Goal: Task Accomplishment & Management: Manage account settings

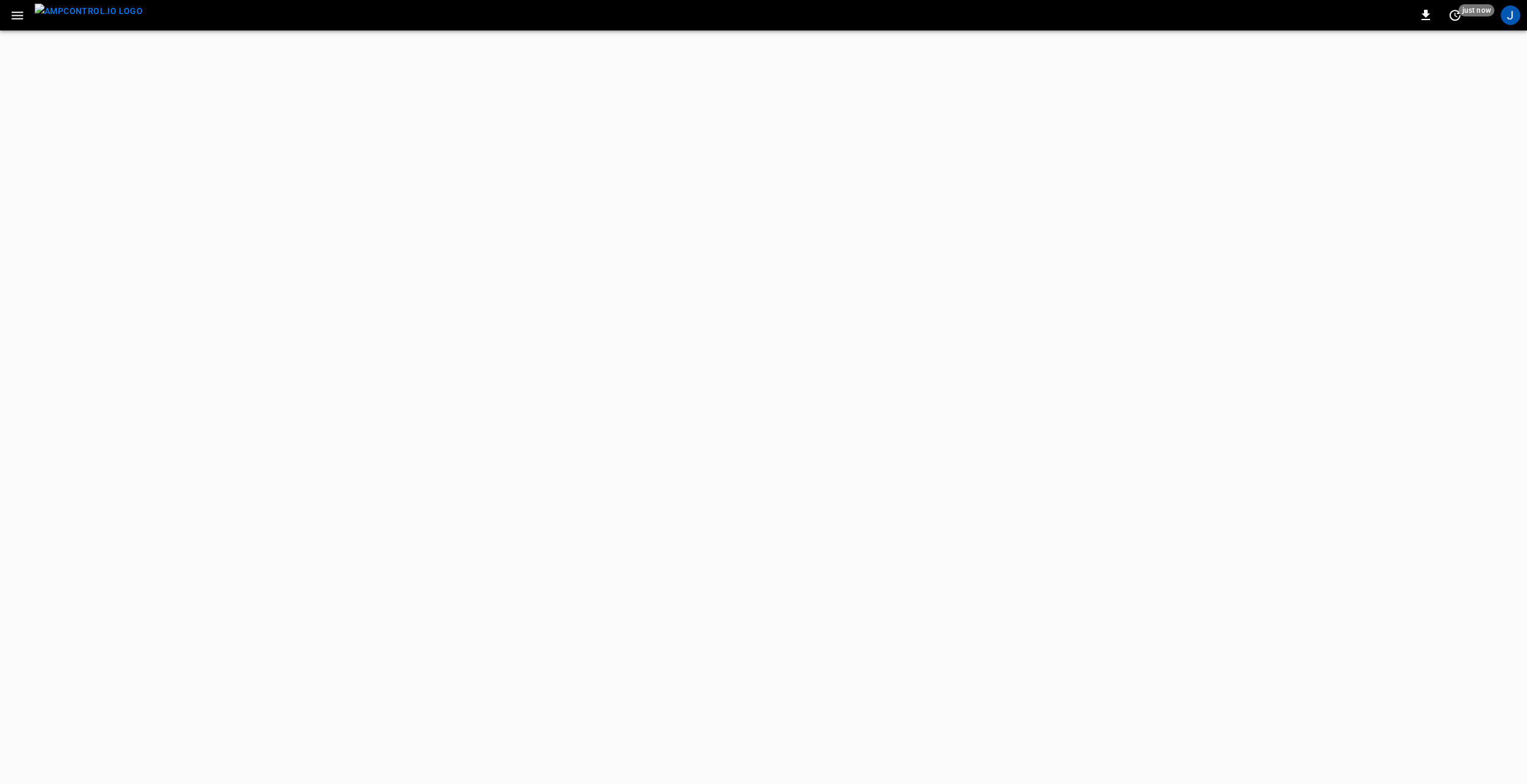
click at [20, 20] on icon "button" at bounding box center [17, 15] width 15 height 15
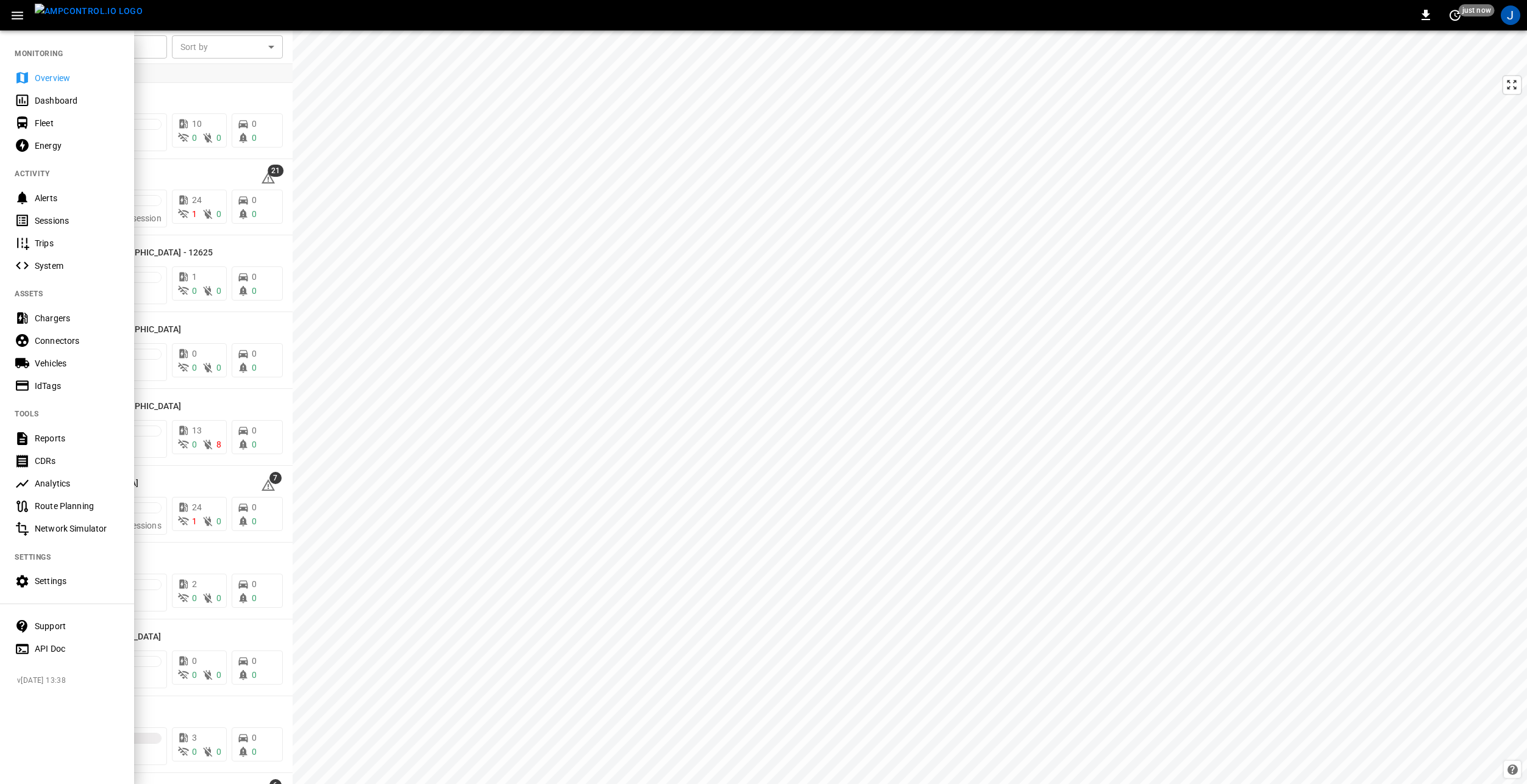
drag, startPoint x: 72, startPoint y: 365, endPoint x: 139, endPoint y: 408, distance: 79.6
click at [72, 365] on div "Vehicles" at bounding box center [77, 363] width 85 height 12
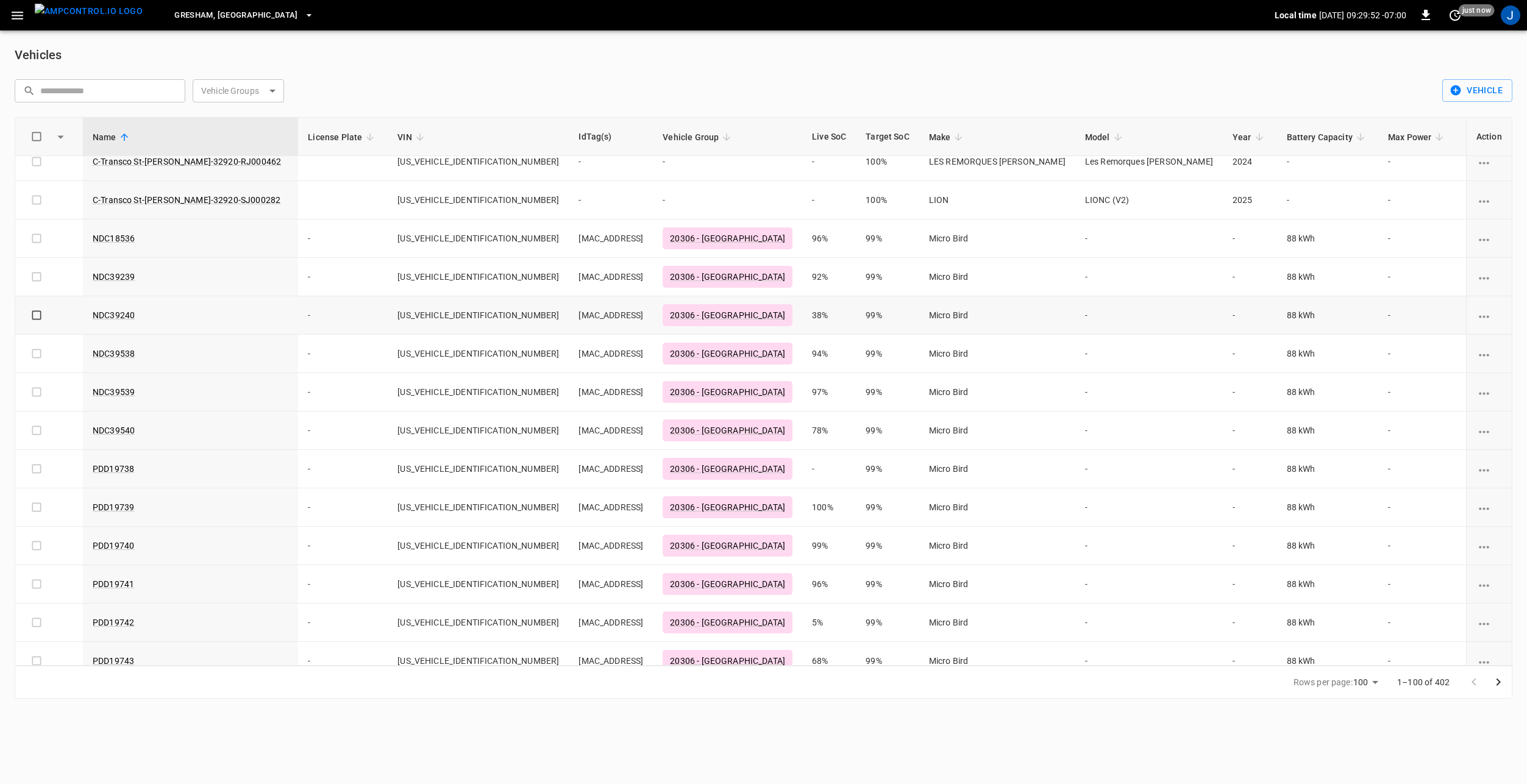
scroll to position [3331, 0]
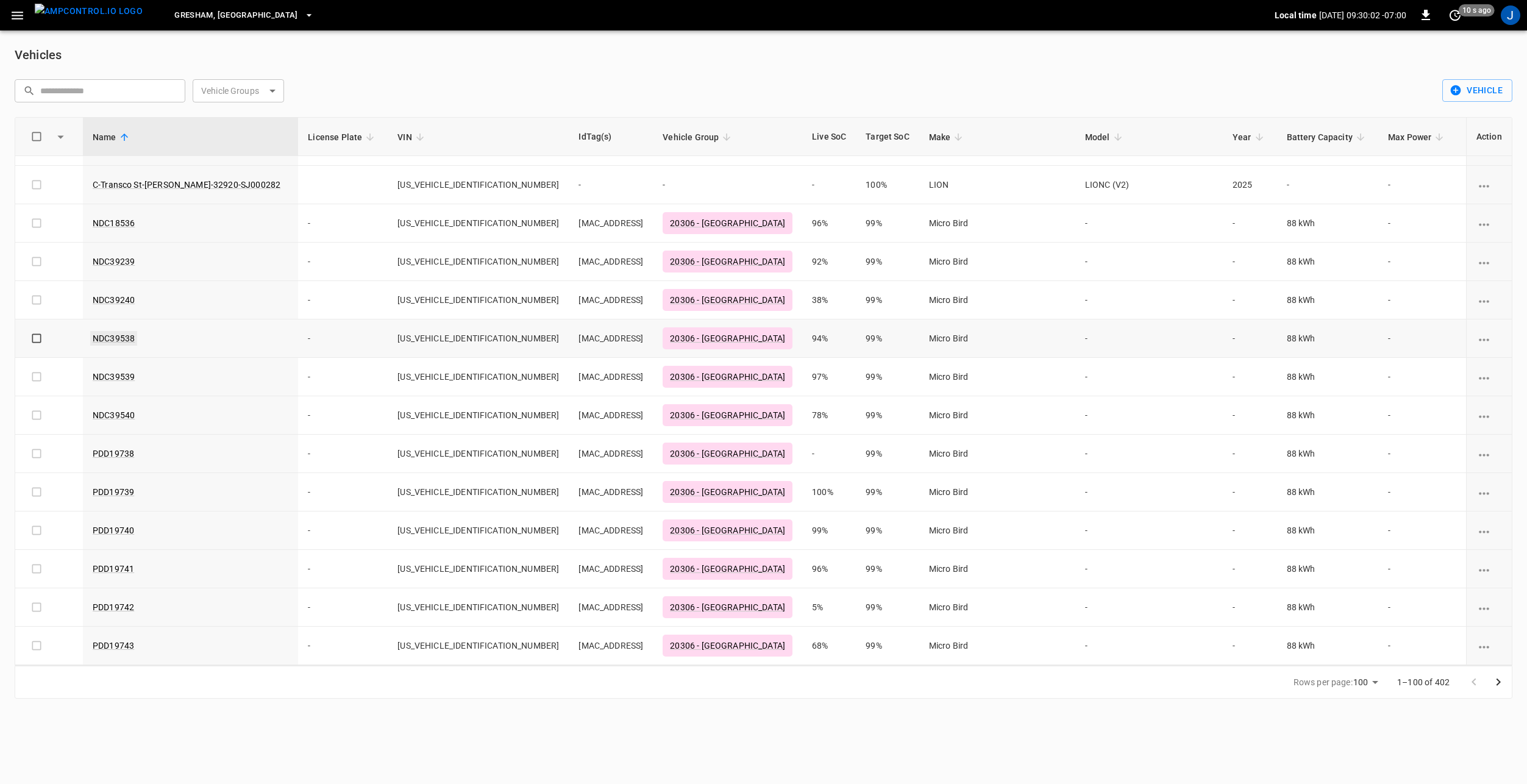
click at [104, 335] on link "NDC39538" at bounding box center [114, 339] width 47 height 15
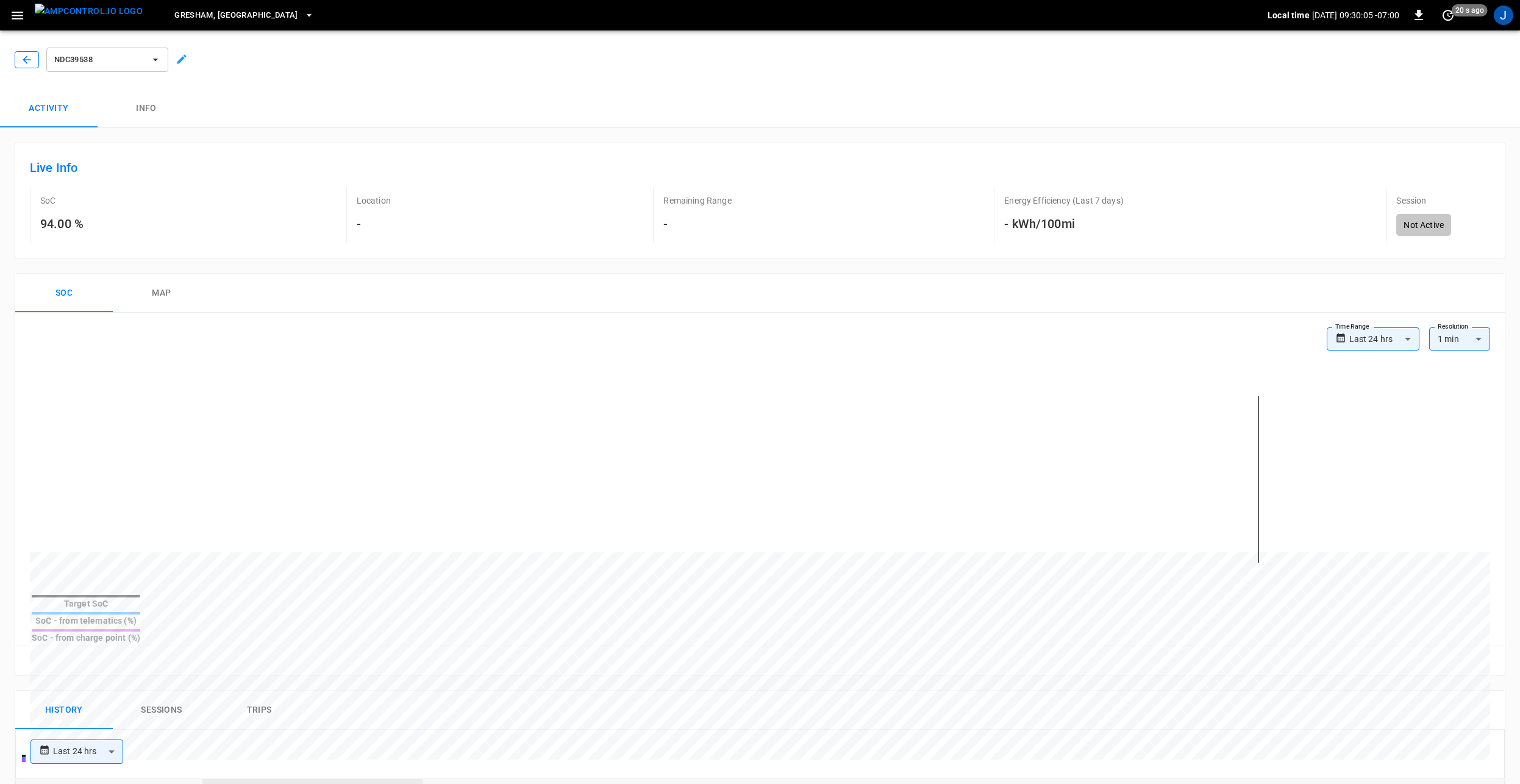
click at [24, 51] on button "button" at bounding box center [27, 60] width 25 height 17
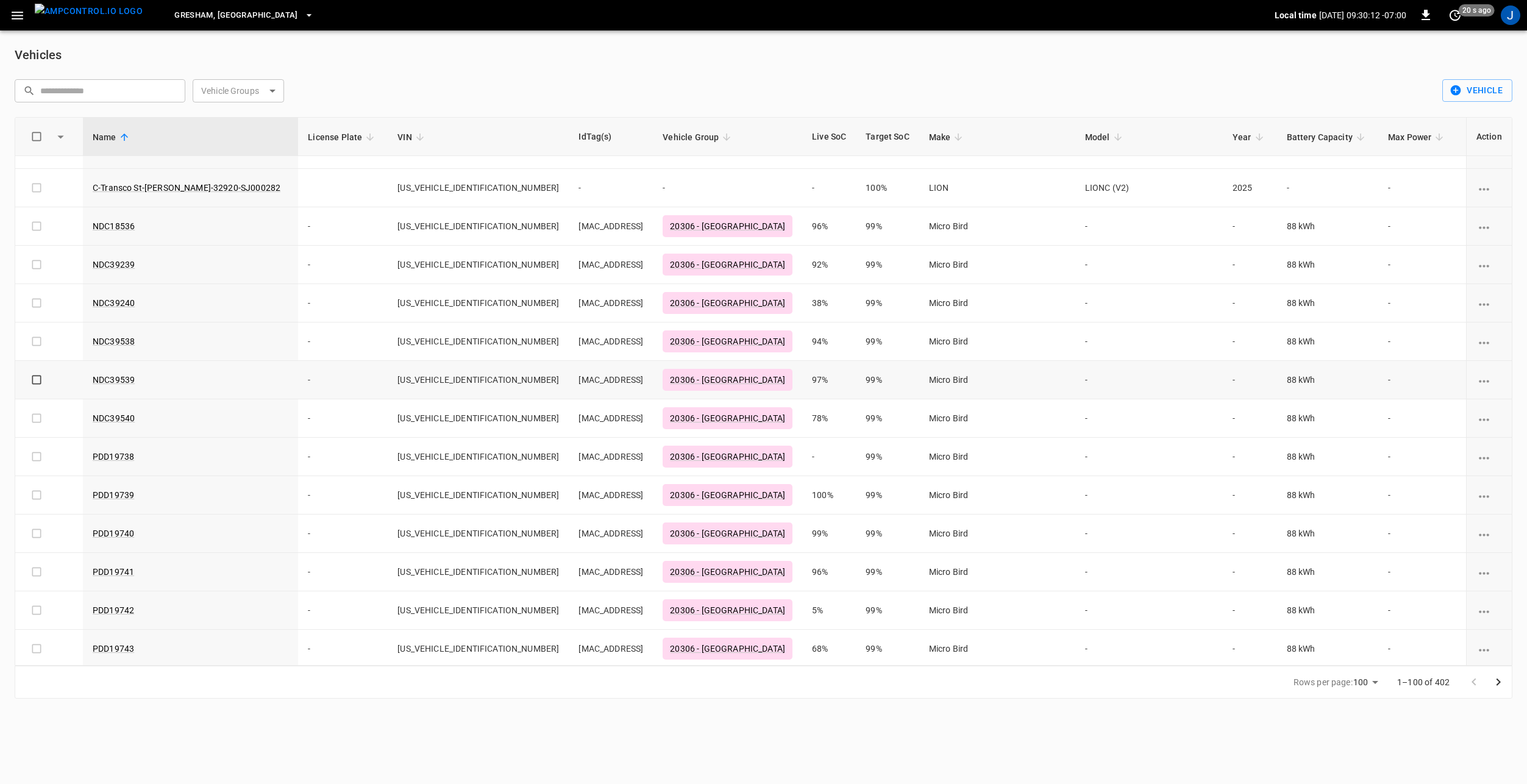
scroll to position [3331, 0]
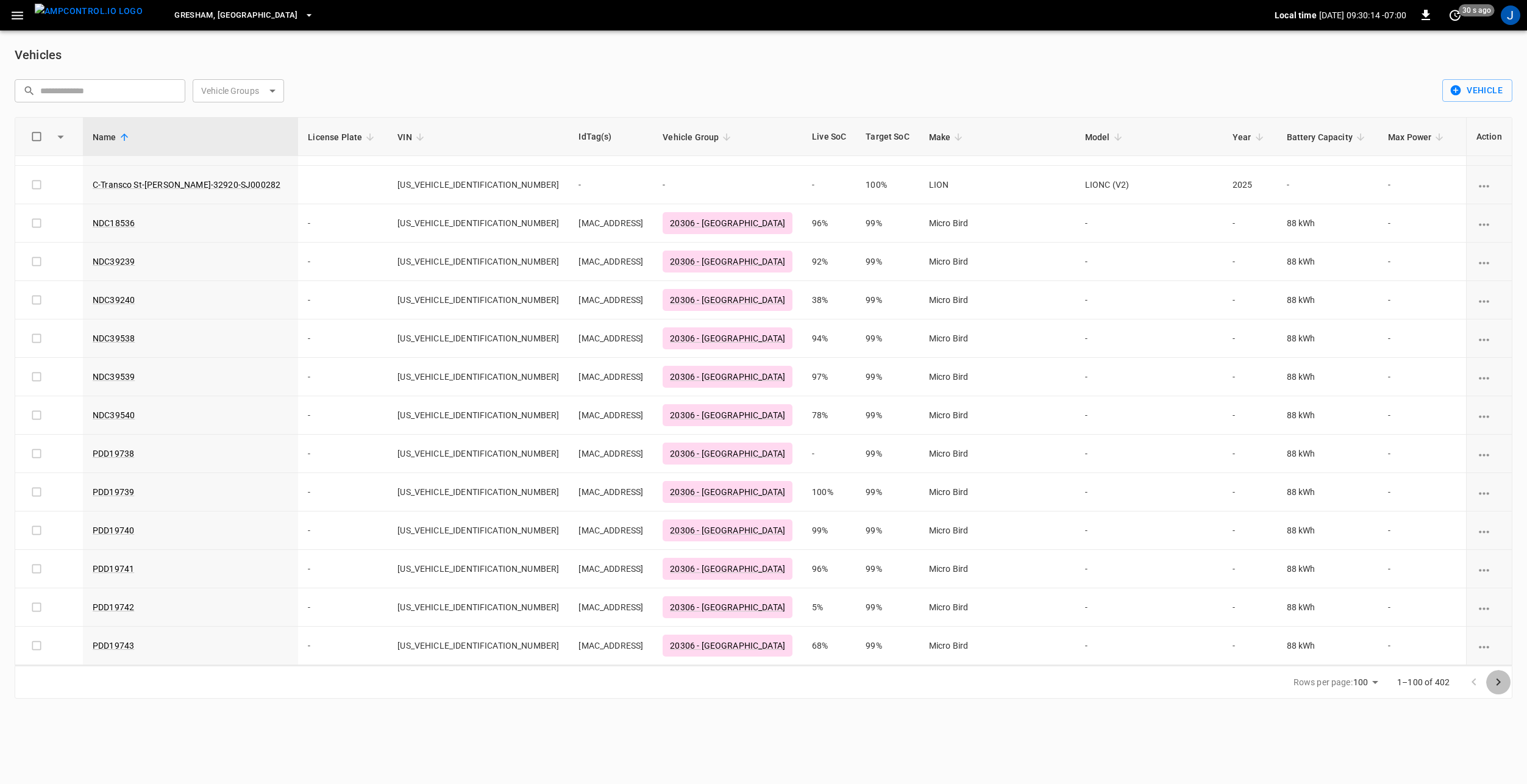
click at [1496, 678] on icon "Go to next page" at bounding box center [1498, 682] width 15 height 15
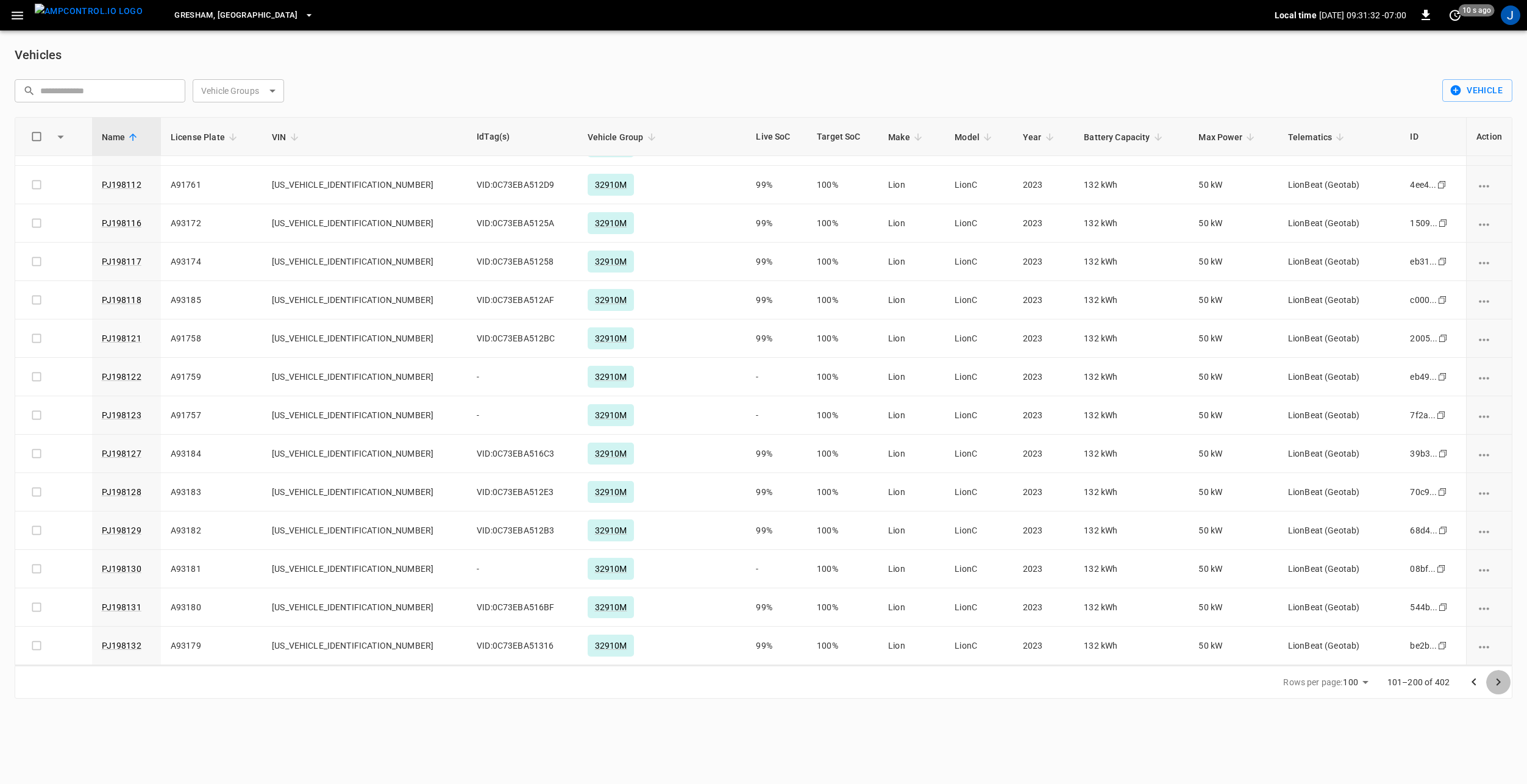
click at [1492, 681] on icon "Go to next page" at bounding box center [1498, 682] width 15 height 15
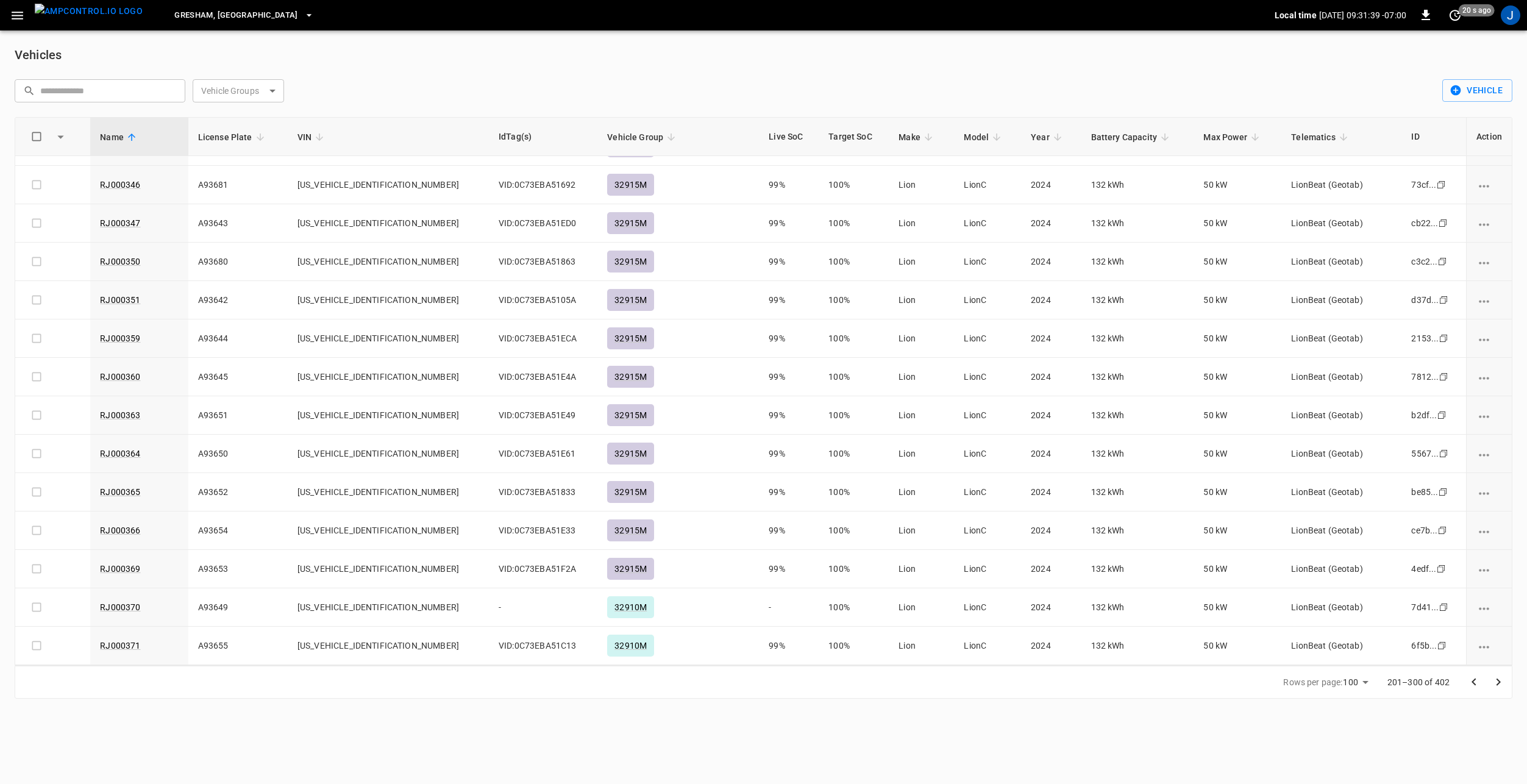
click at [1505, 675] on icon "Go to next page" at bounding box center [1498, 682] width 15 height 15
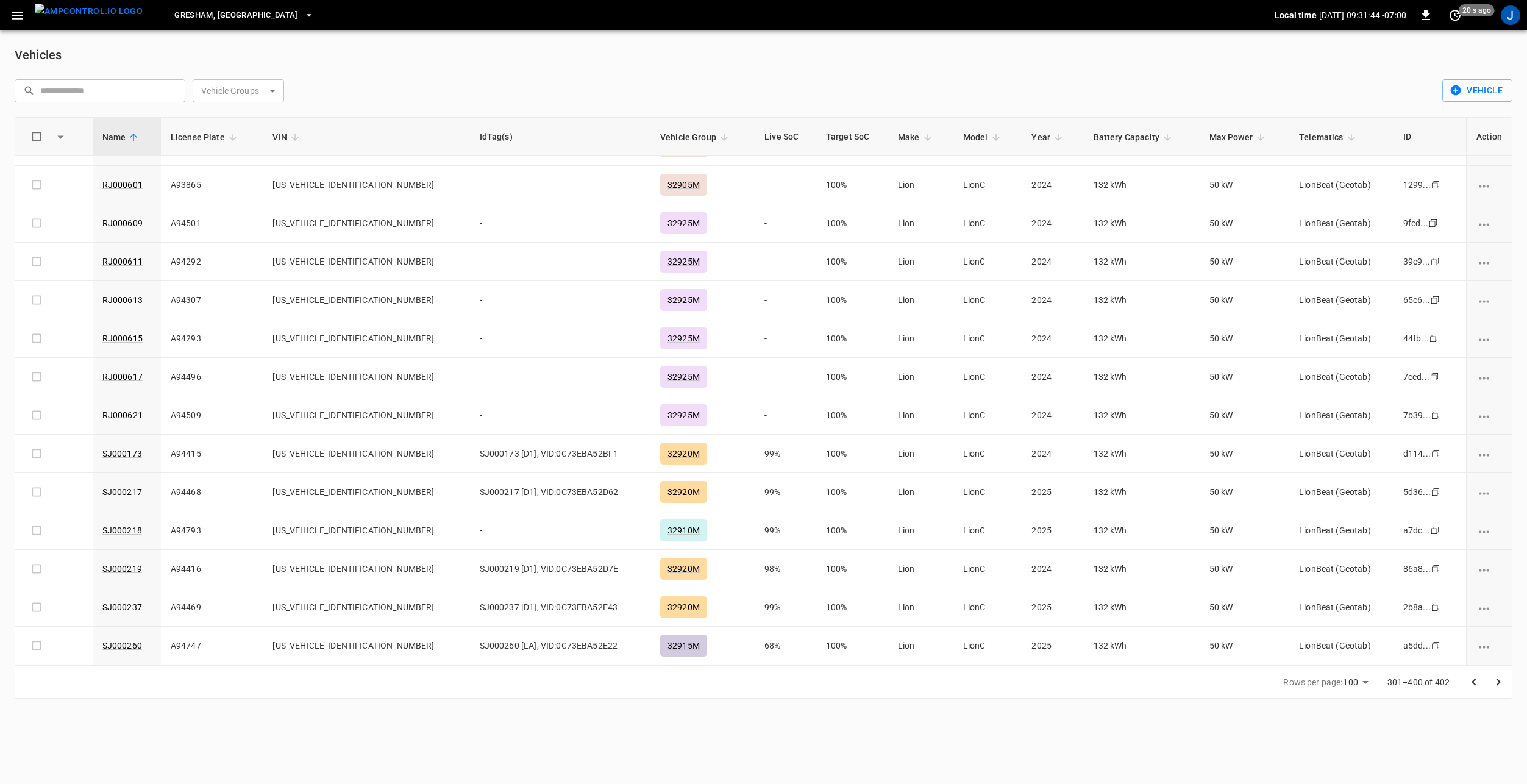
click at [1501, 684] on icon "Go to next page" at bounding box center [1498, 682] width 15 height 15
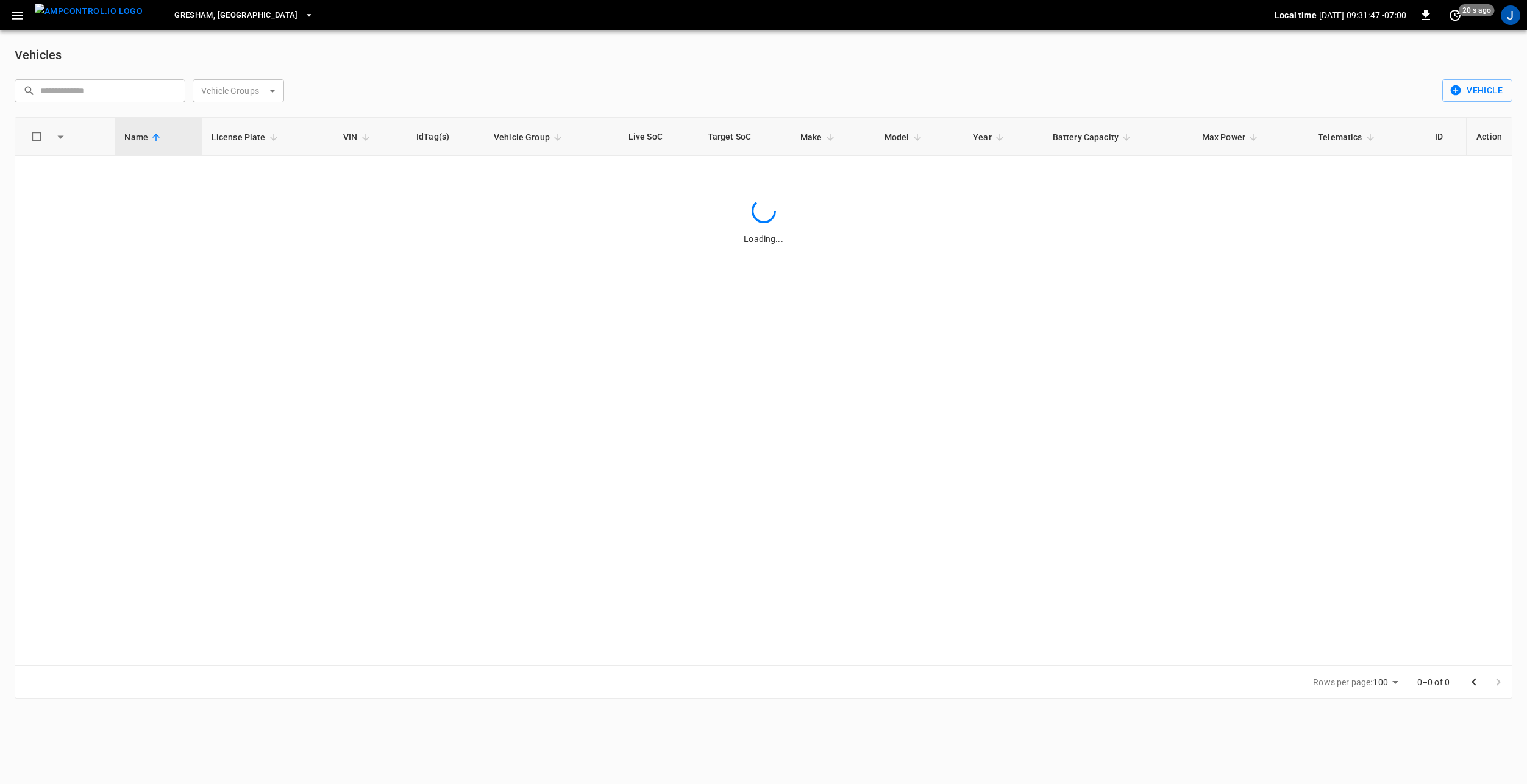
scroll to position [0, 0]
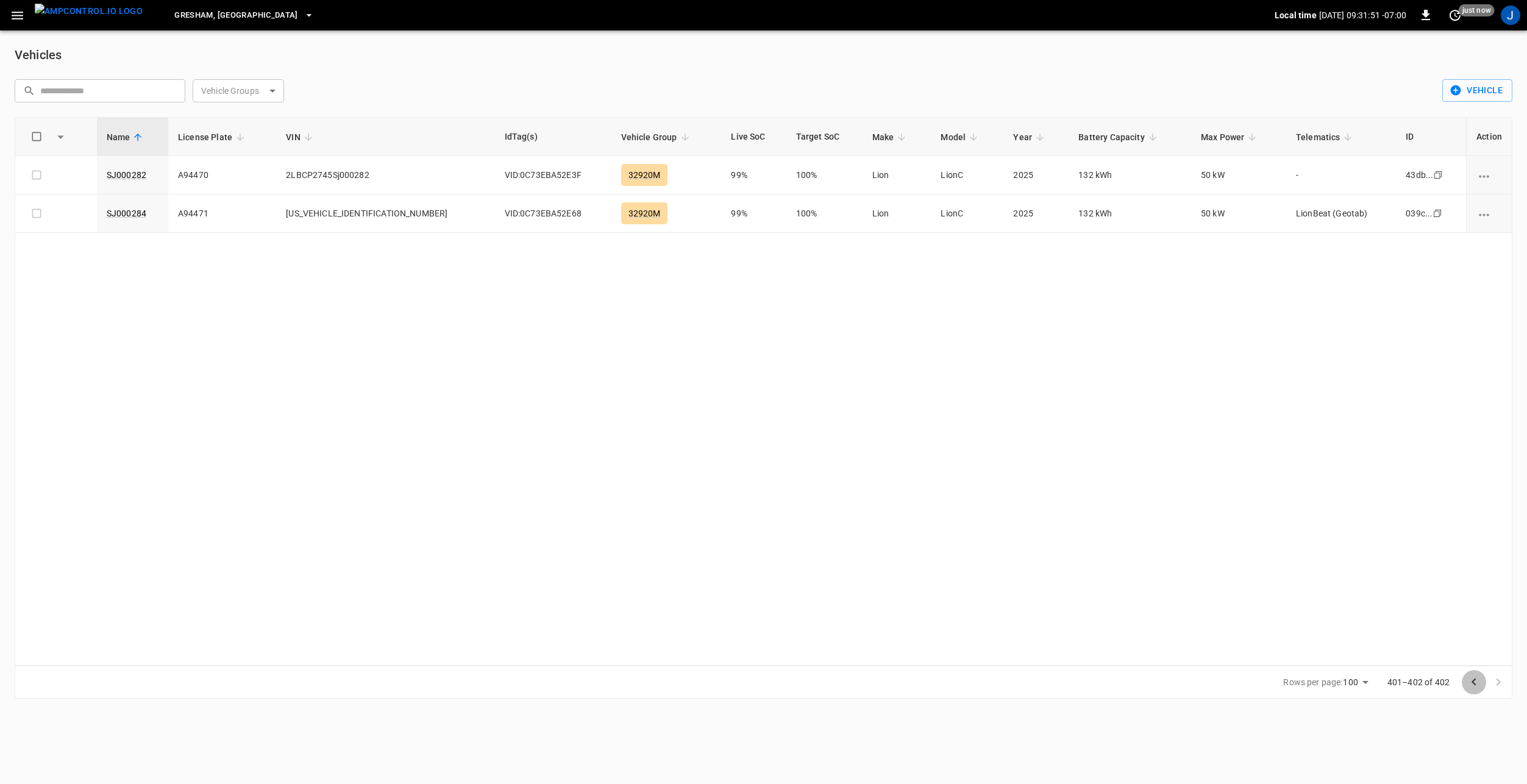
click at [1469, 683] on icon "Go to previous page" at bounding box center [1474, 682] width 15 height 15
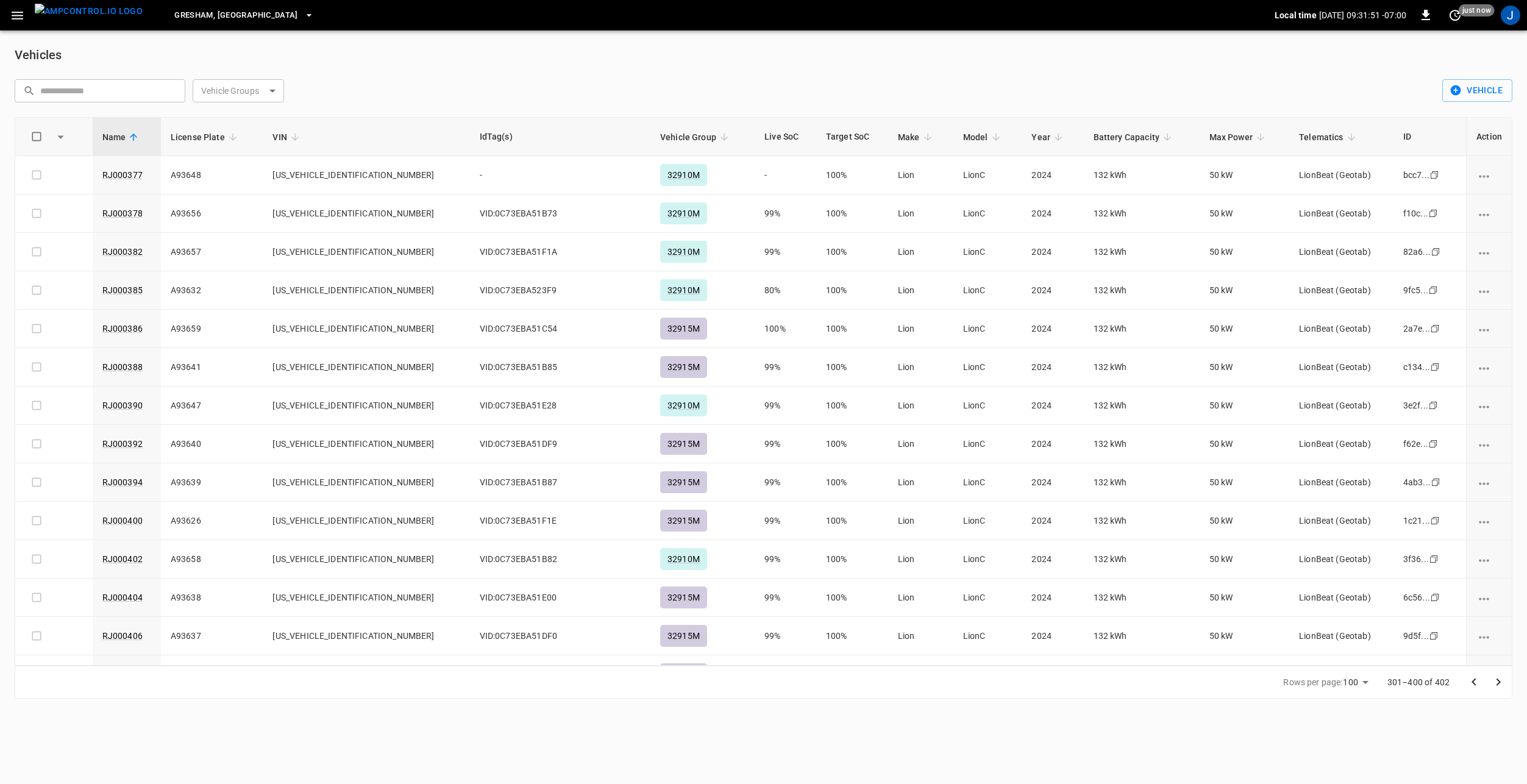
click at [1469, 680] on icon "Go to previous page" at bounding box center [1474, 682] width 15 height 15
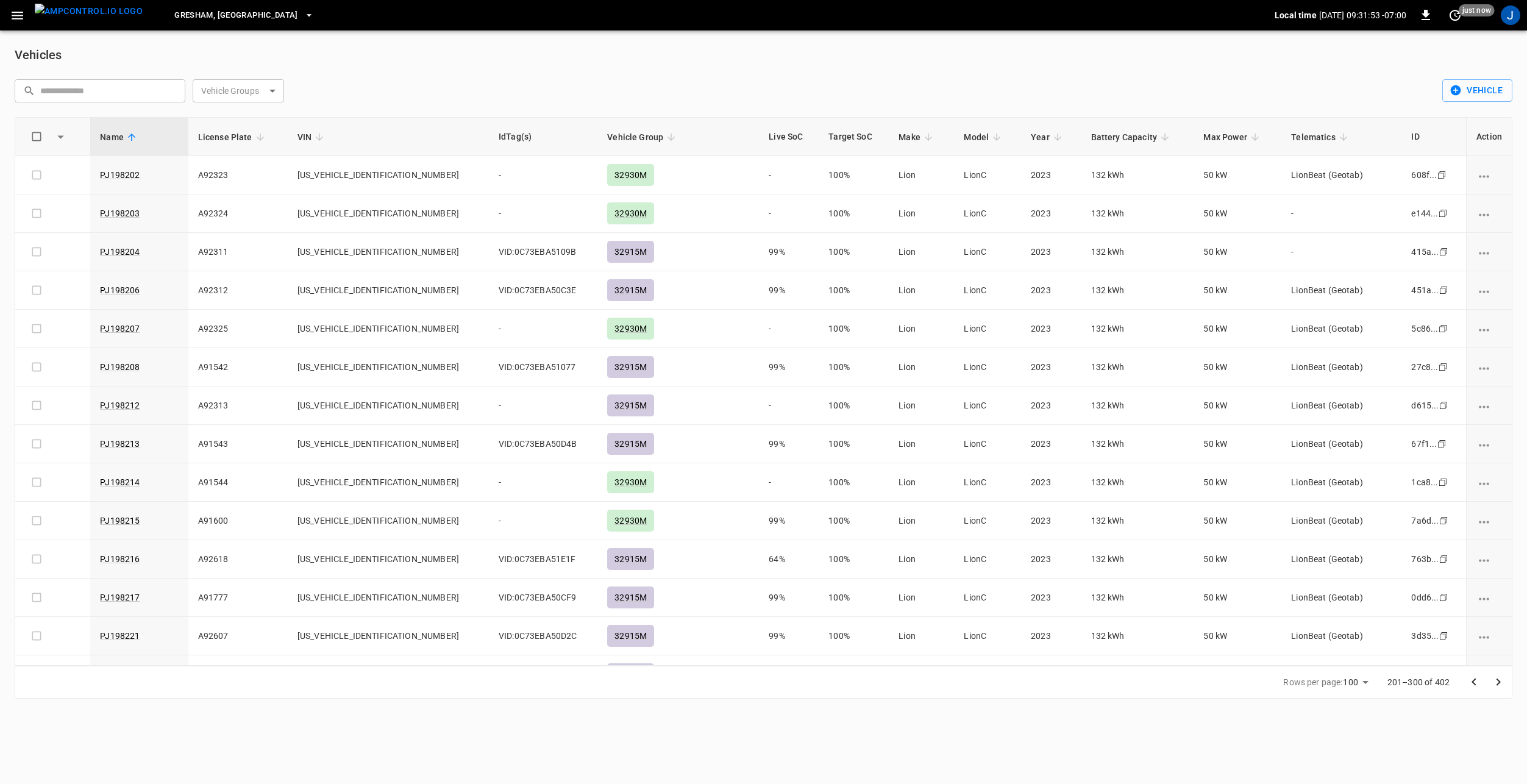
click at [1475, 681] on icon "Go to previous page" at bounding box center [1474, 682] width 15 height 15
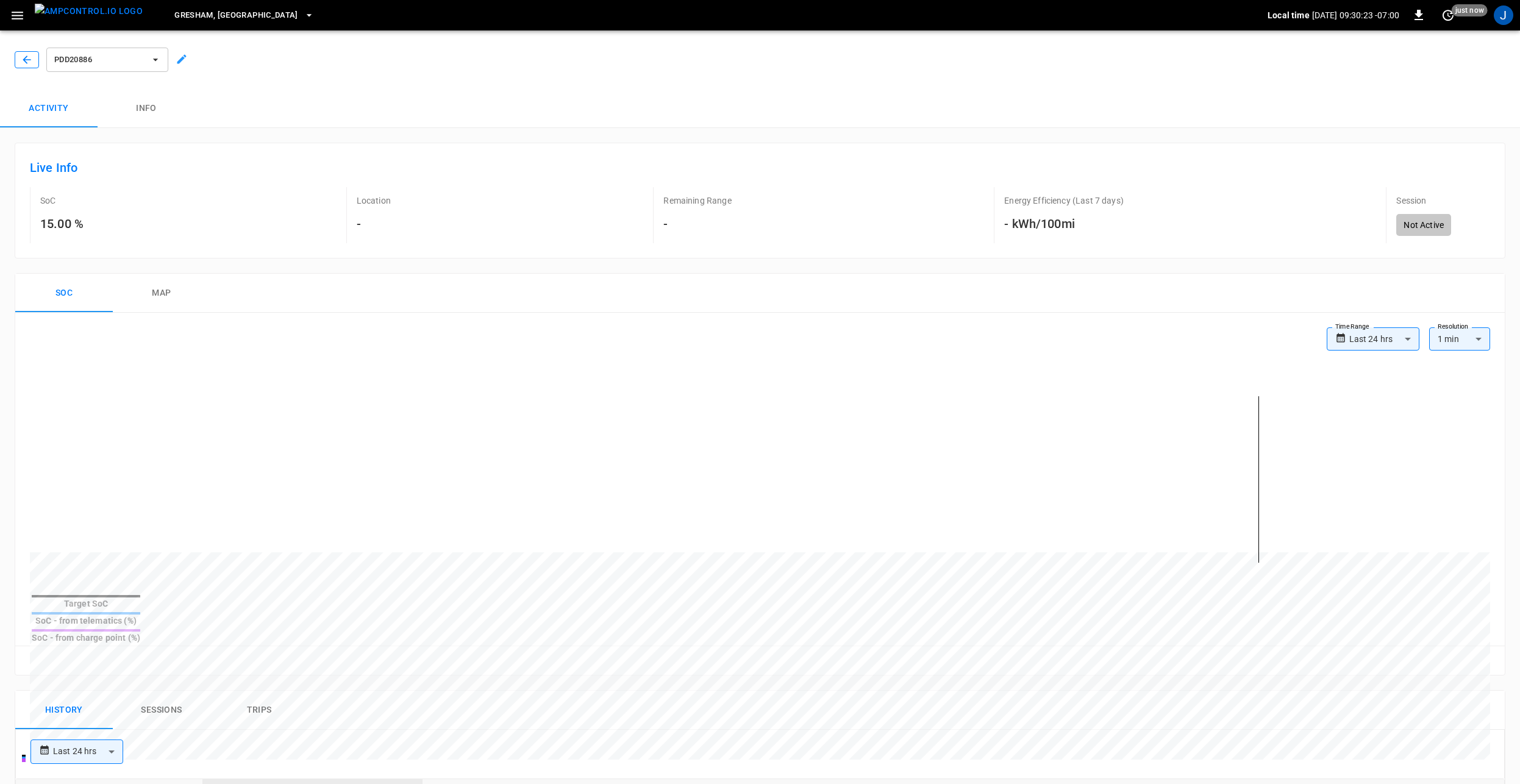
click at [27, 60] on icon "button" at bounding box center [26, 59] width 8 height 8
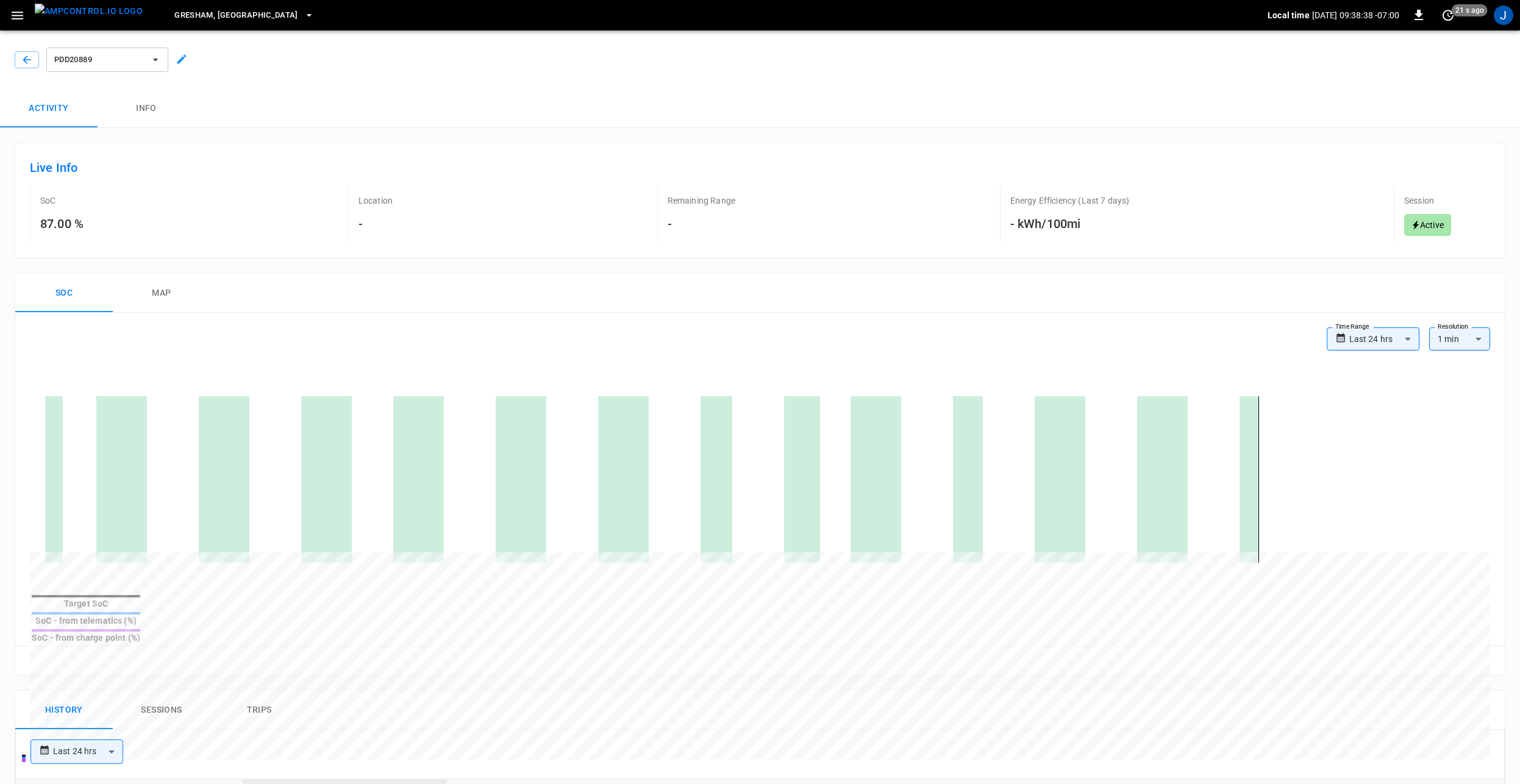
click at [358, 101] on div "Activity Info" at bounding box center [760, 108] width 1520 height 39
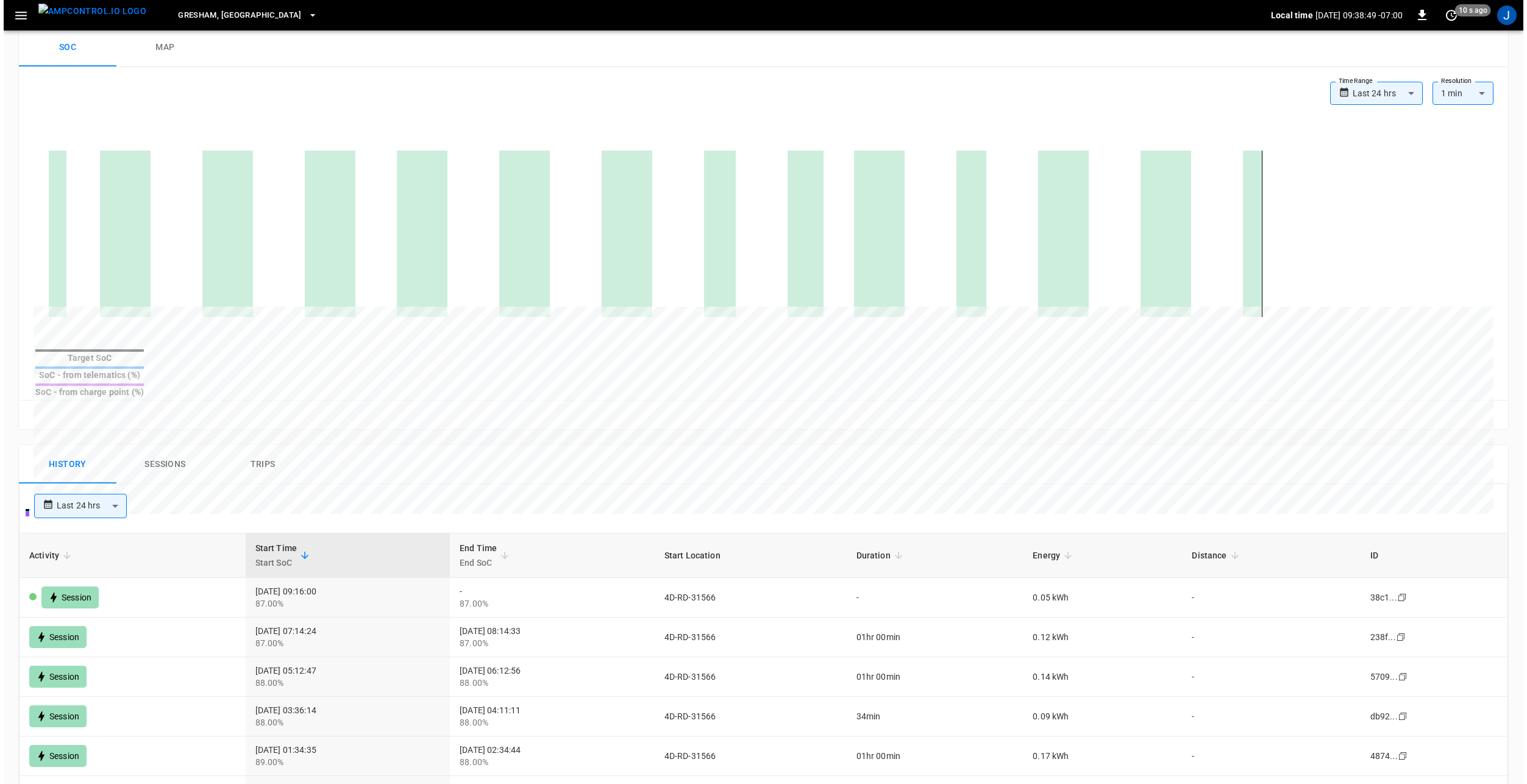
scroll to position [61, 0]
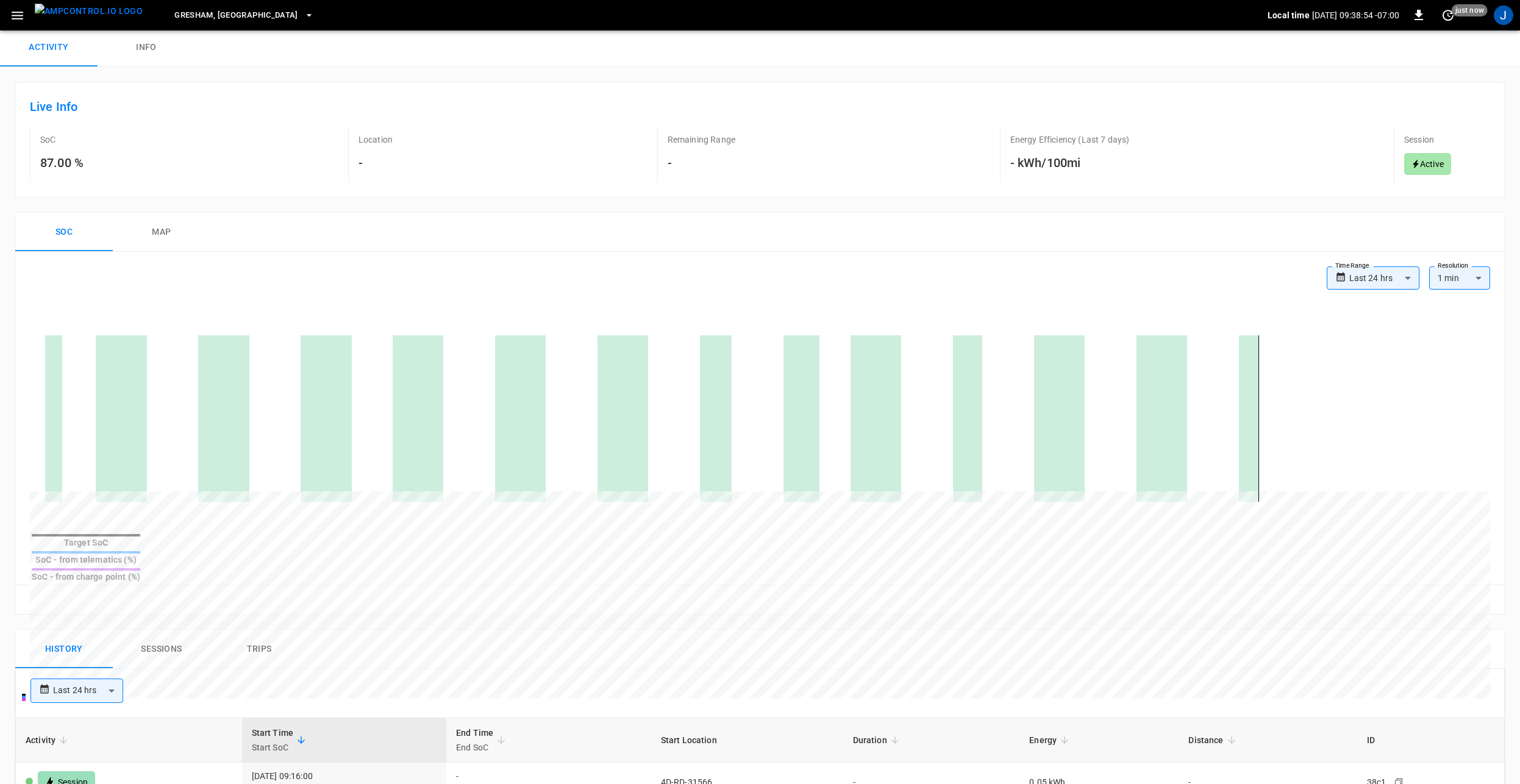
click at [21, 12] on icon "button" at bounding box center [17, 15] width 12 height 8
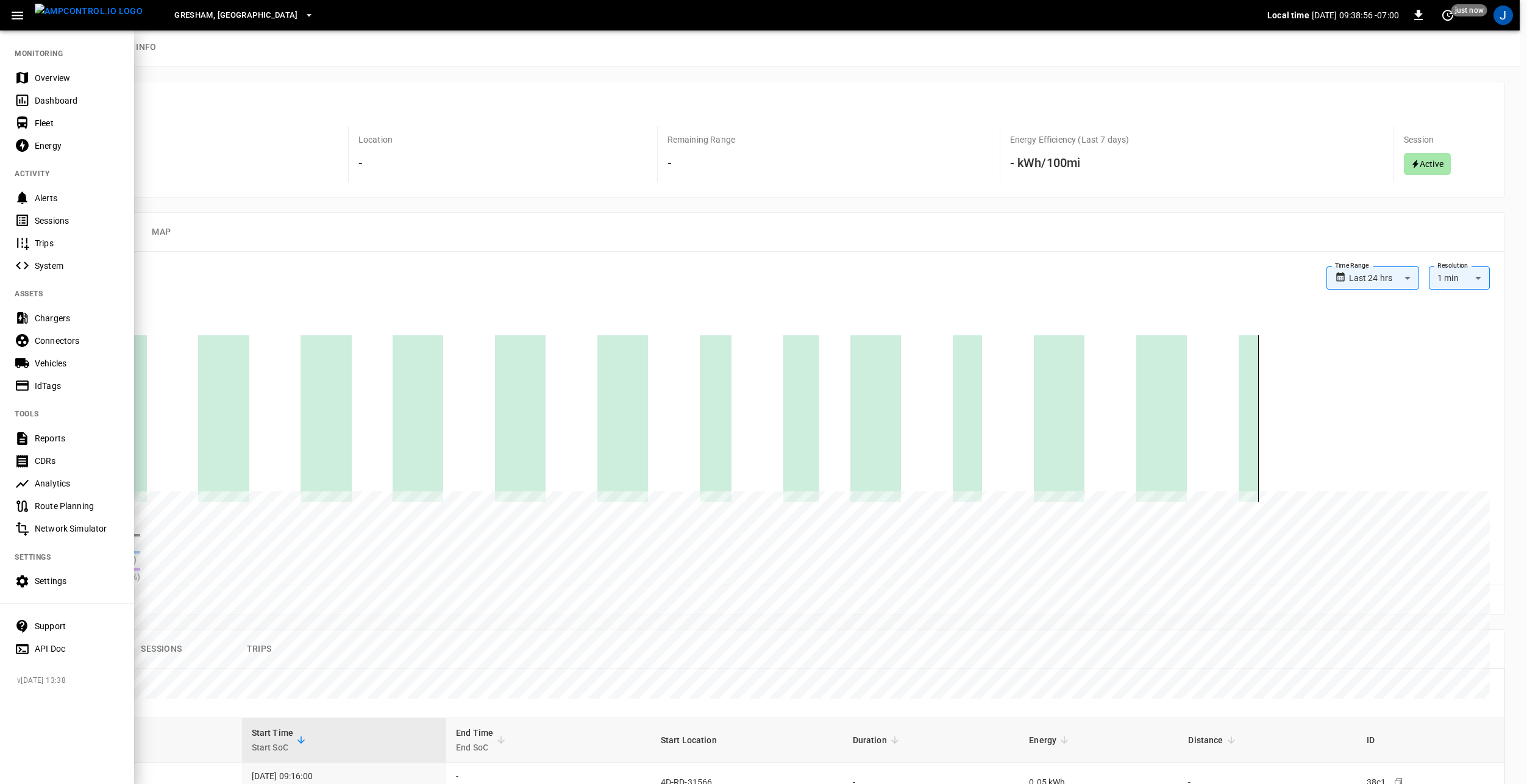
click at [87, 10] on img "menu" at bounding box center [89, 11] width 108 height 15
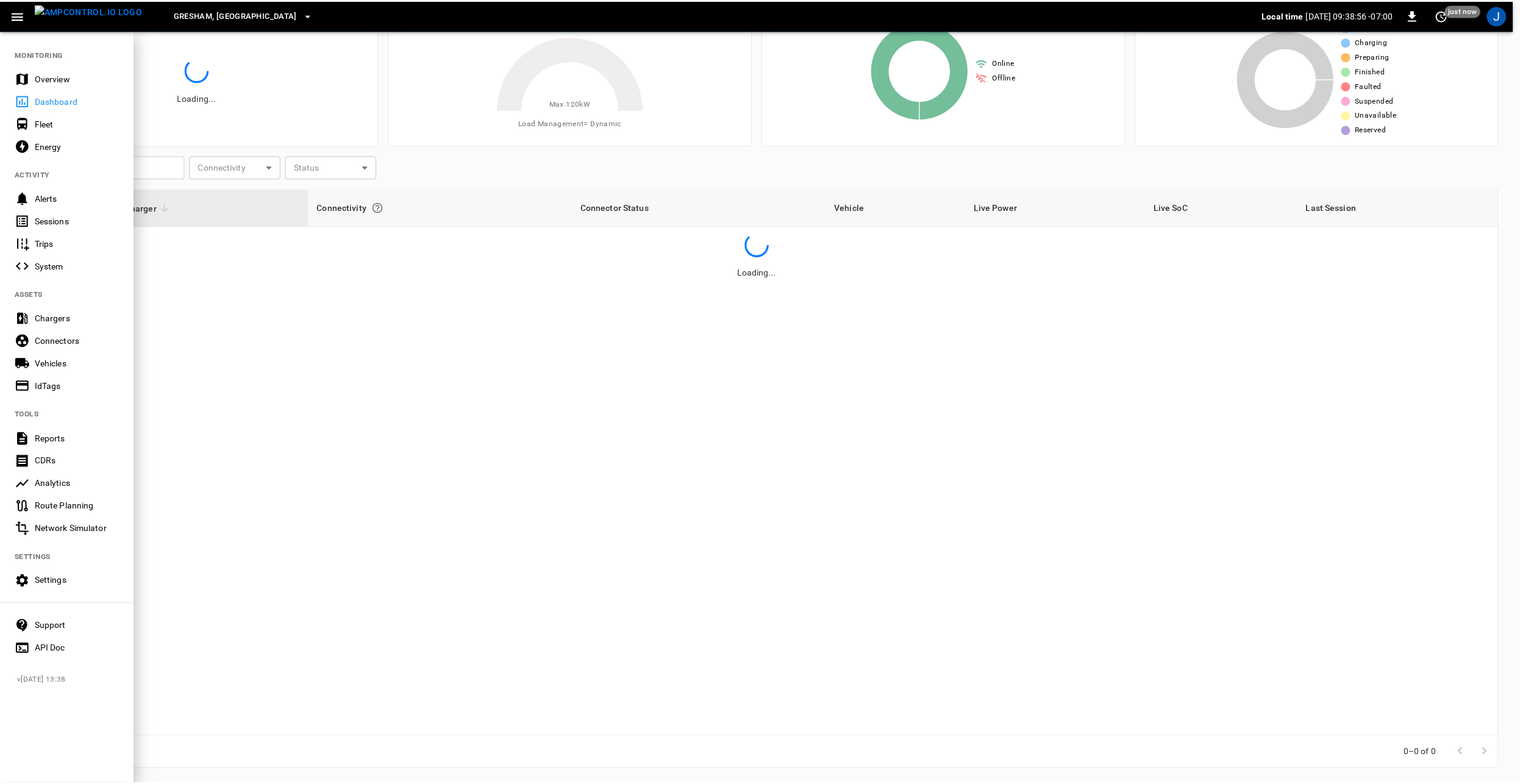
scroll to position [55, 0]
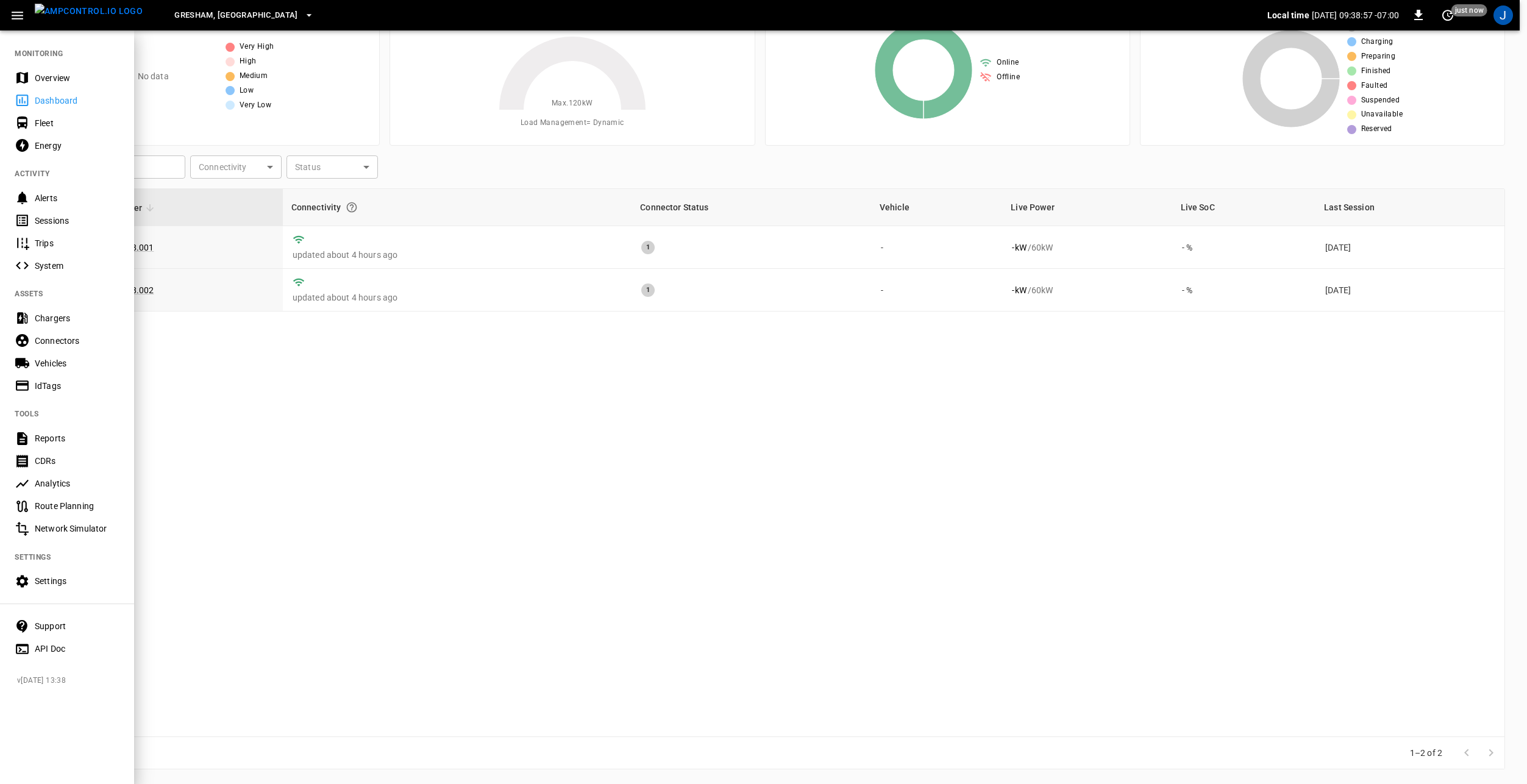
click at [12, 19] on icon "button" at bounding box center [17, 15] width 15 height 15
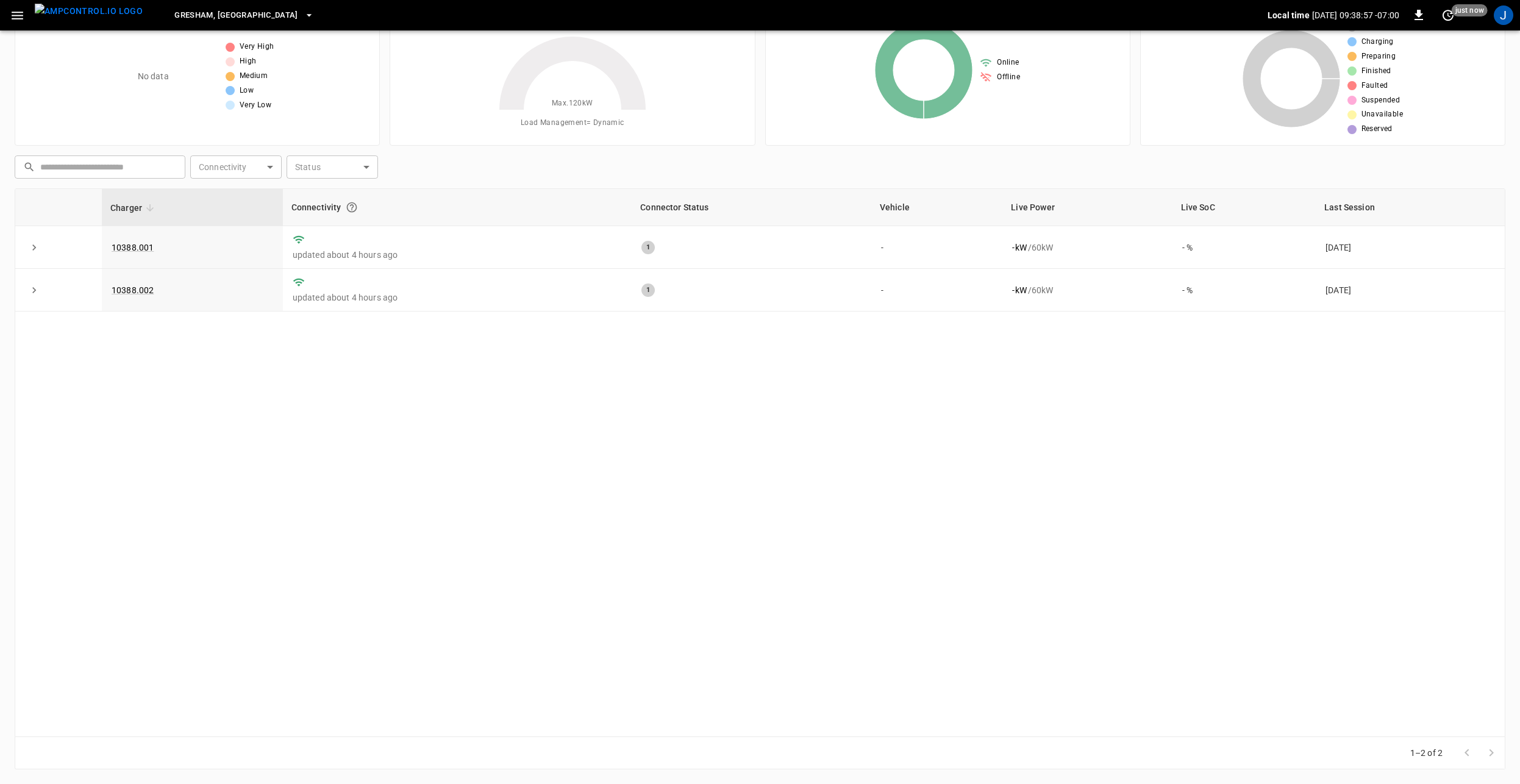
click at [386, 536] on div "Charger Connectivity Connector Status Vehicle Live Power Live SoC Last Session …" at bounding box center [760, 463] width 1490 height 549
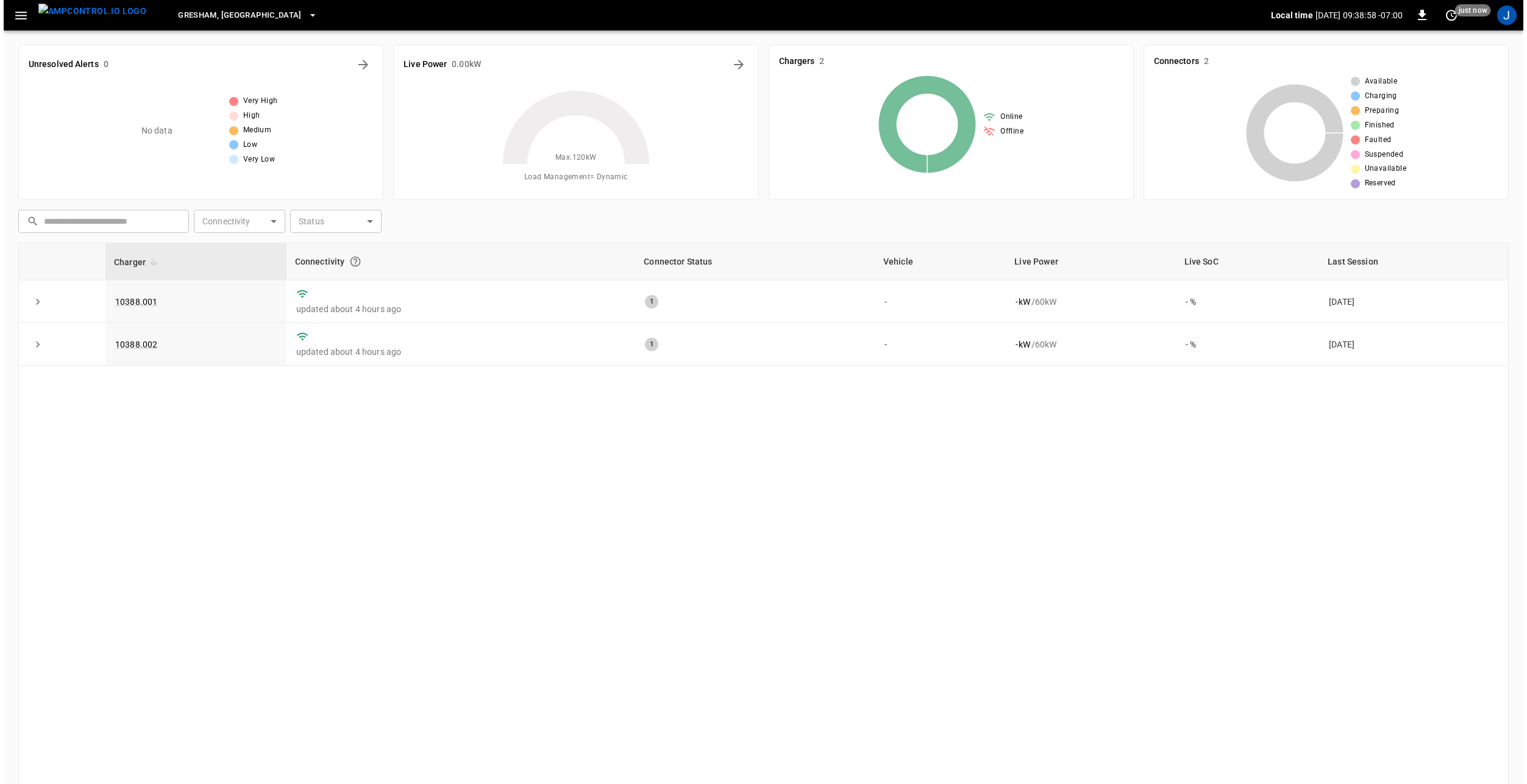
scroll to position [0, 0]
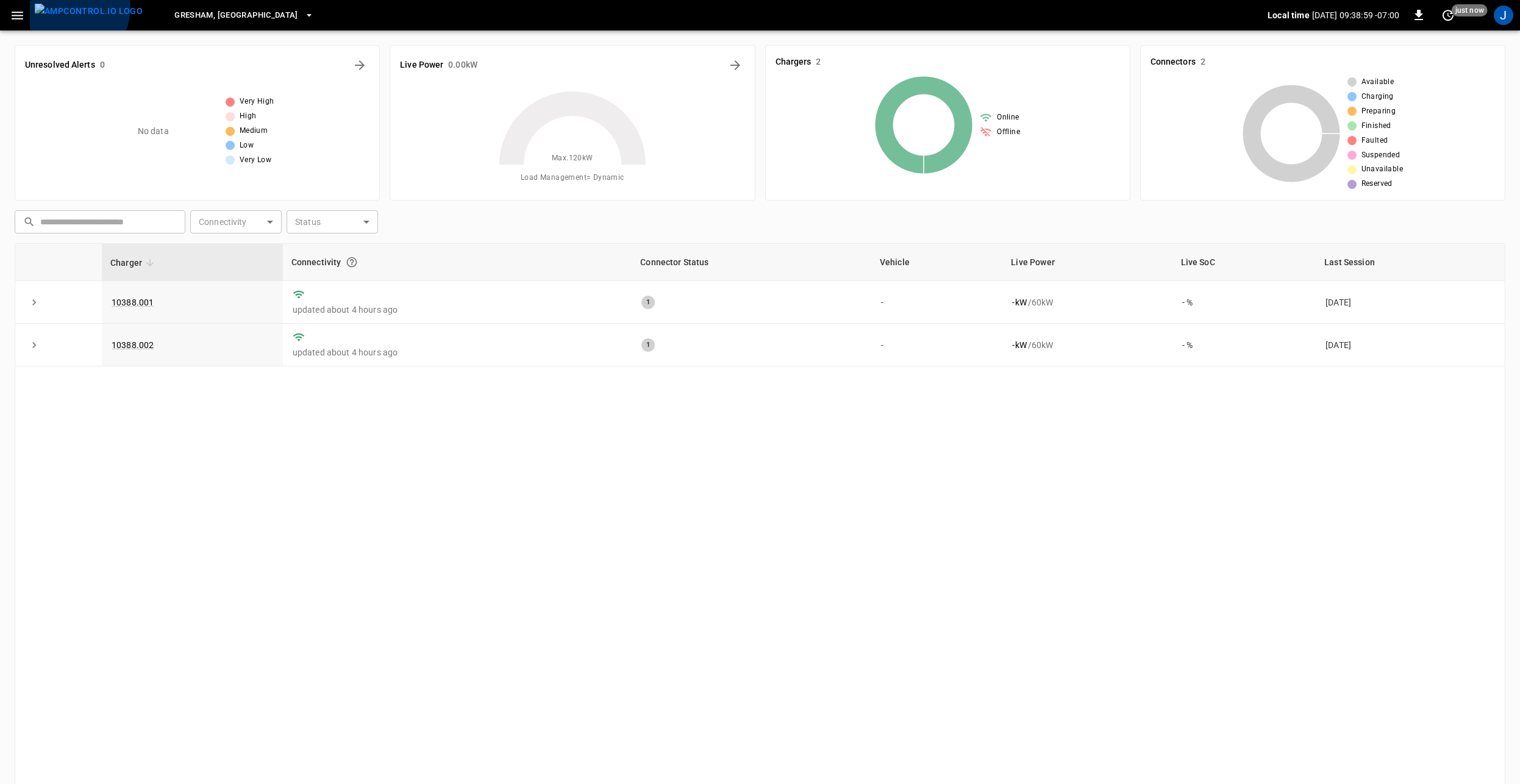
click at [68, 7] on img "menu" at bounding box center [89, 11] width 108 height 15
click at [9, 15] on button "button" at bounding box center [17, 15] width 25 height 23
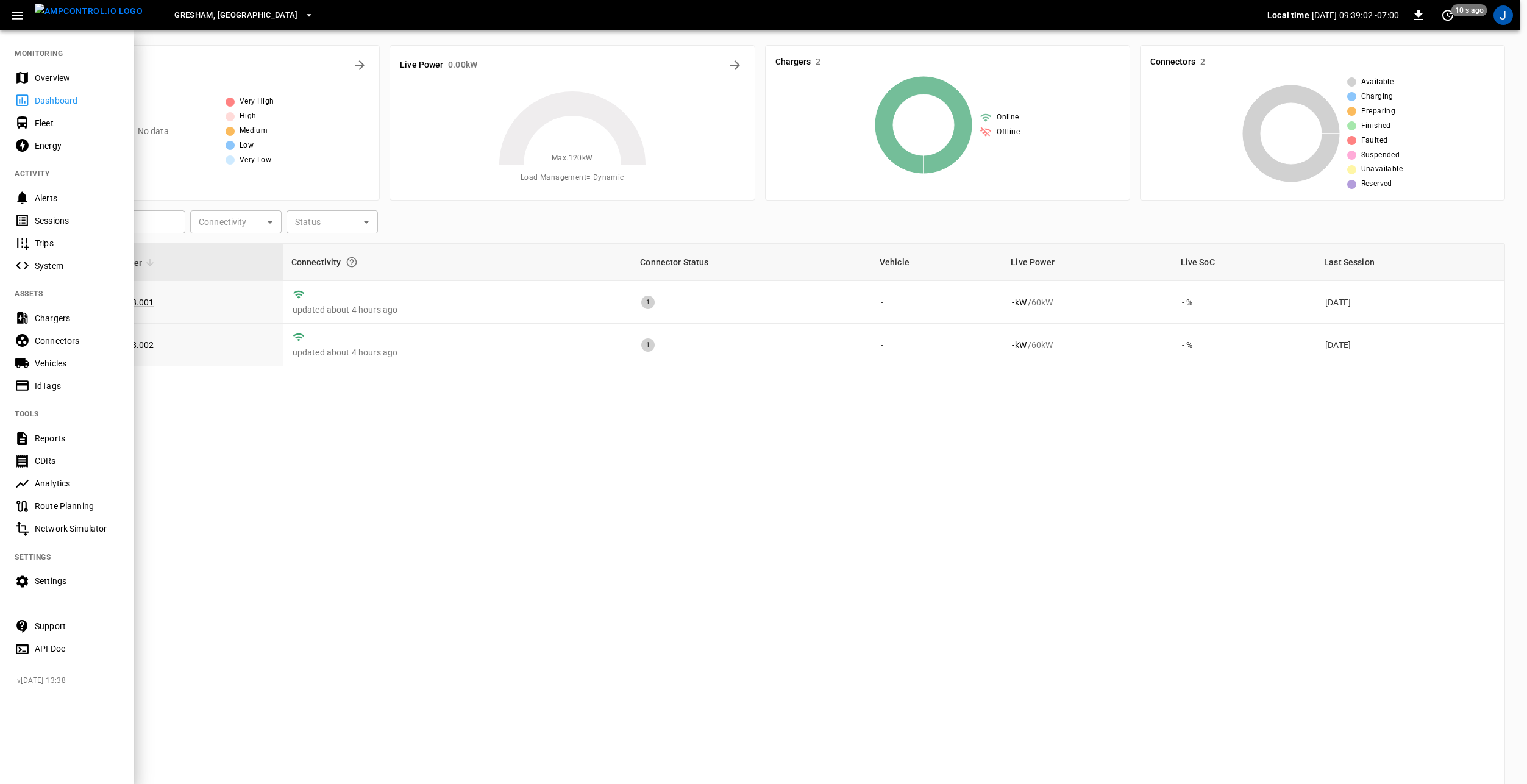
click at [62, 74] on div "Overview" at bounding box center [77, 78] width 85 height 12
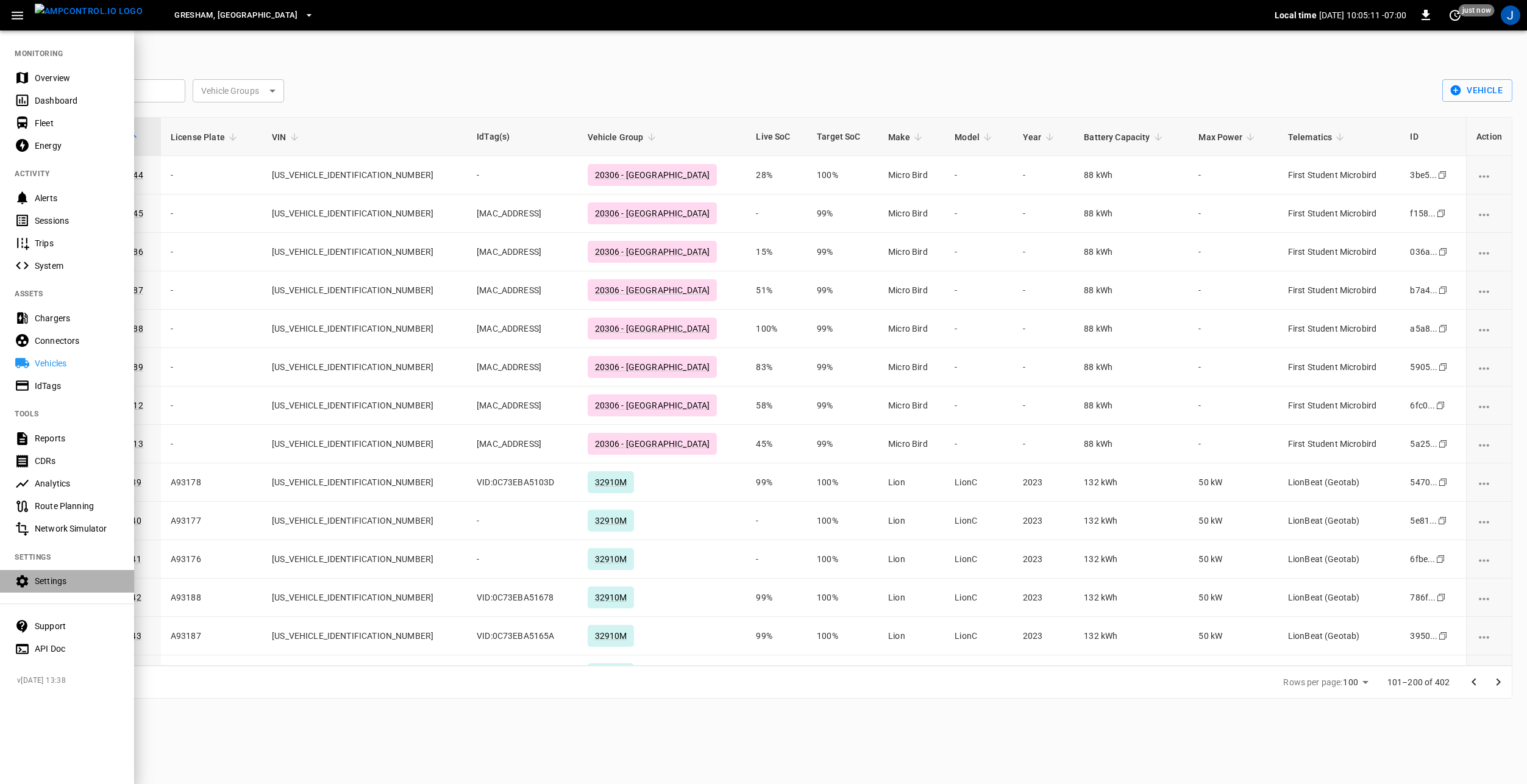
click at [70, 580] on div "Settings" at bounding box center [77, 581] width 85 height 12
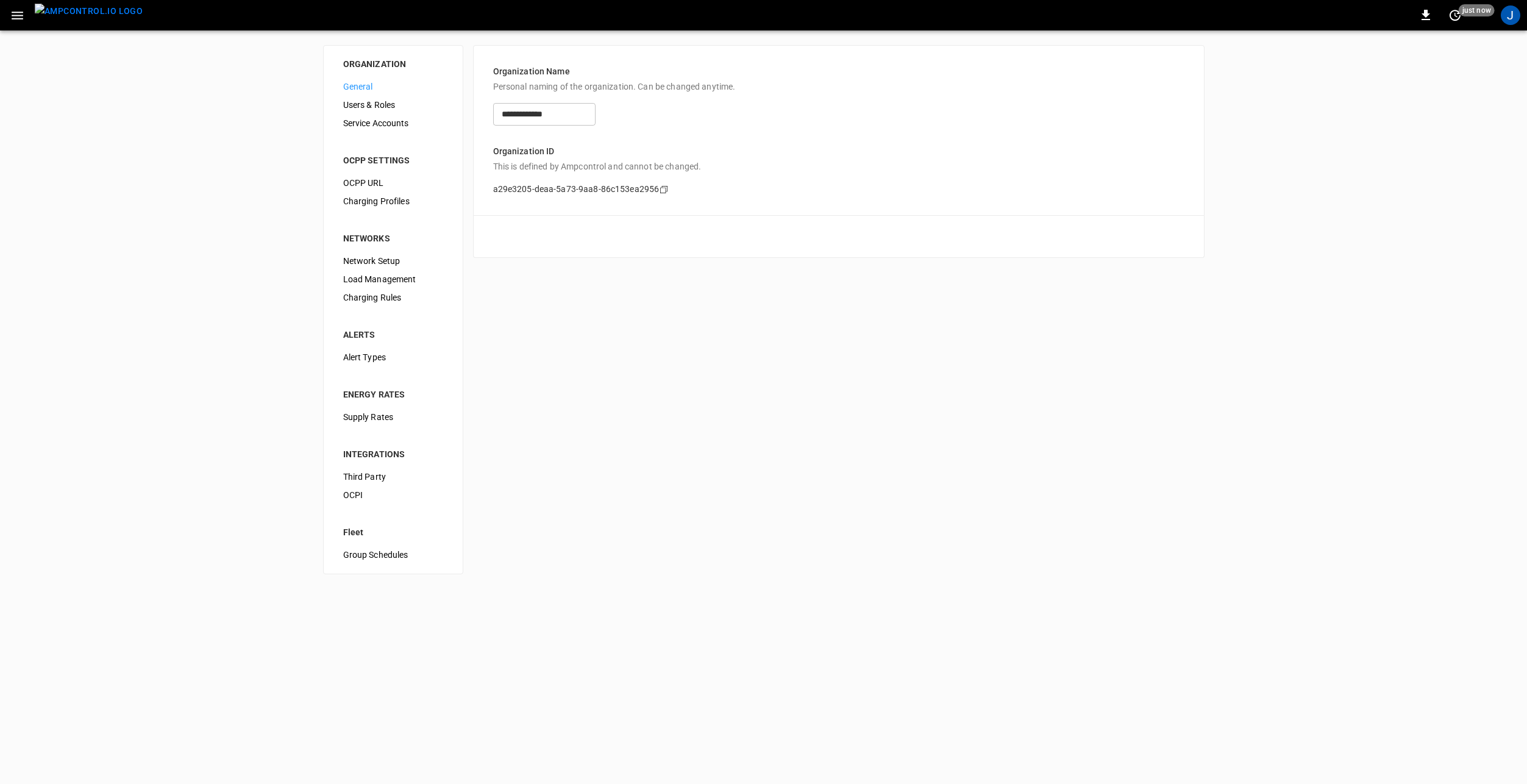
drag, startPoint x: 361, startPoint y: 200, endPoint x: 366, endPoint y: 223, distance: 23.5
click at [362, 199] on span "Charging Profiles" at bounding box center [393, 201] width 100 height 13
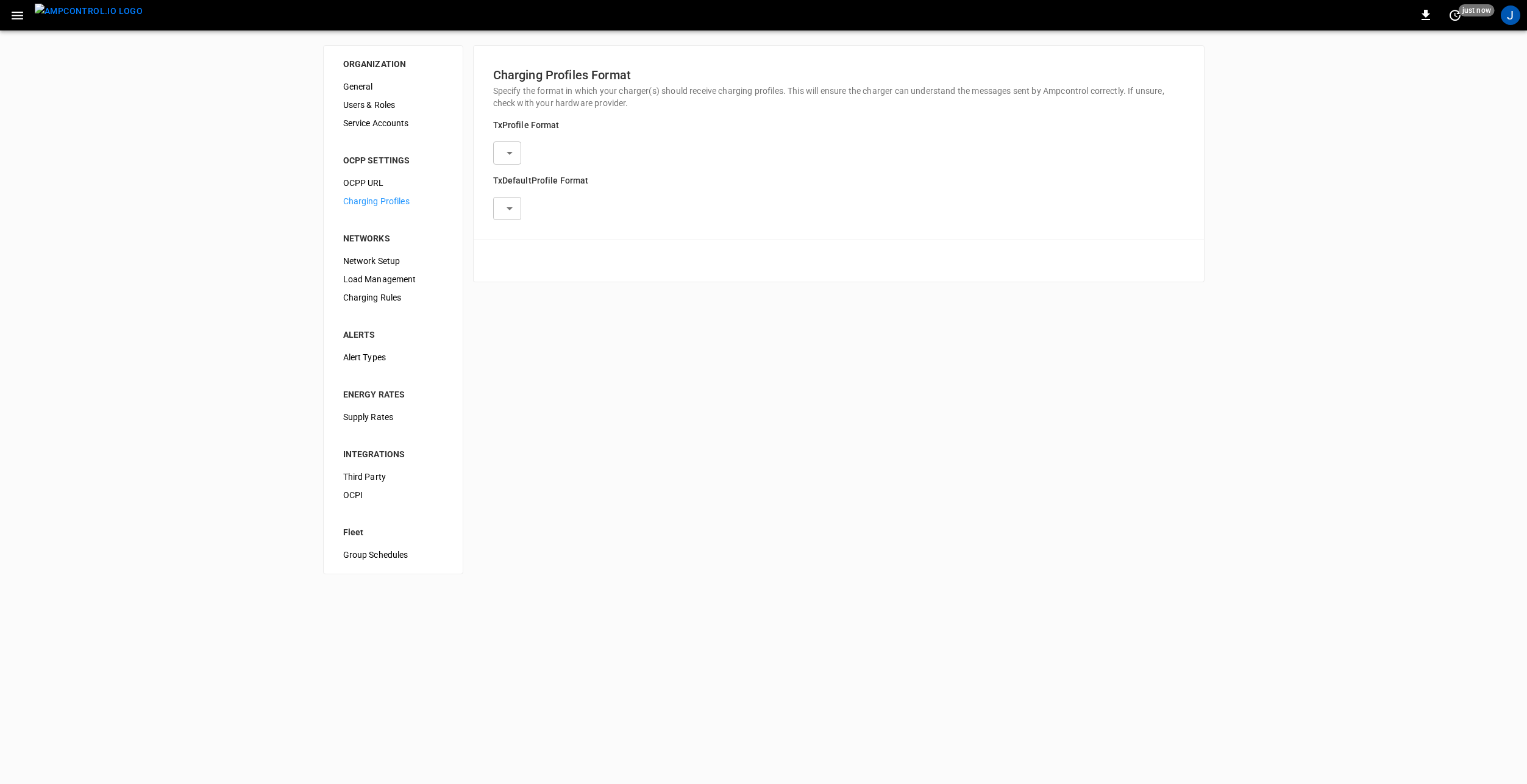
type input "**********"
click at [22, 14] on icon "button" at bounding box center [17, 15] width 15 height 15
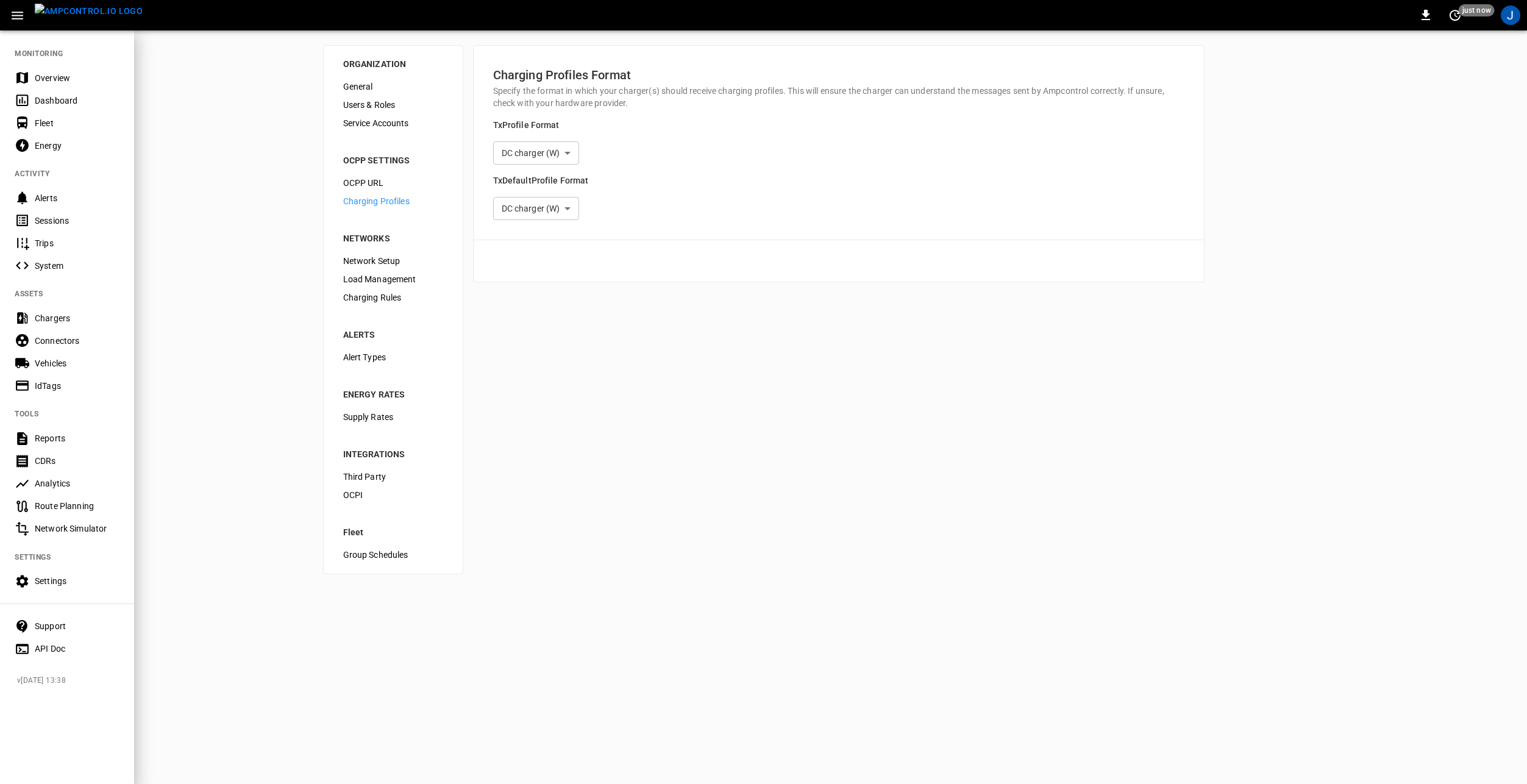
click at [243, 98] on div at bounding box center [763, 392] width 1527 height 784
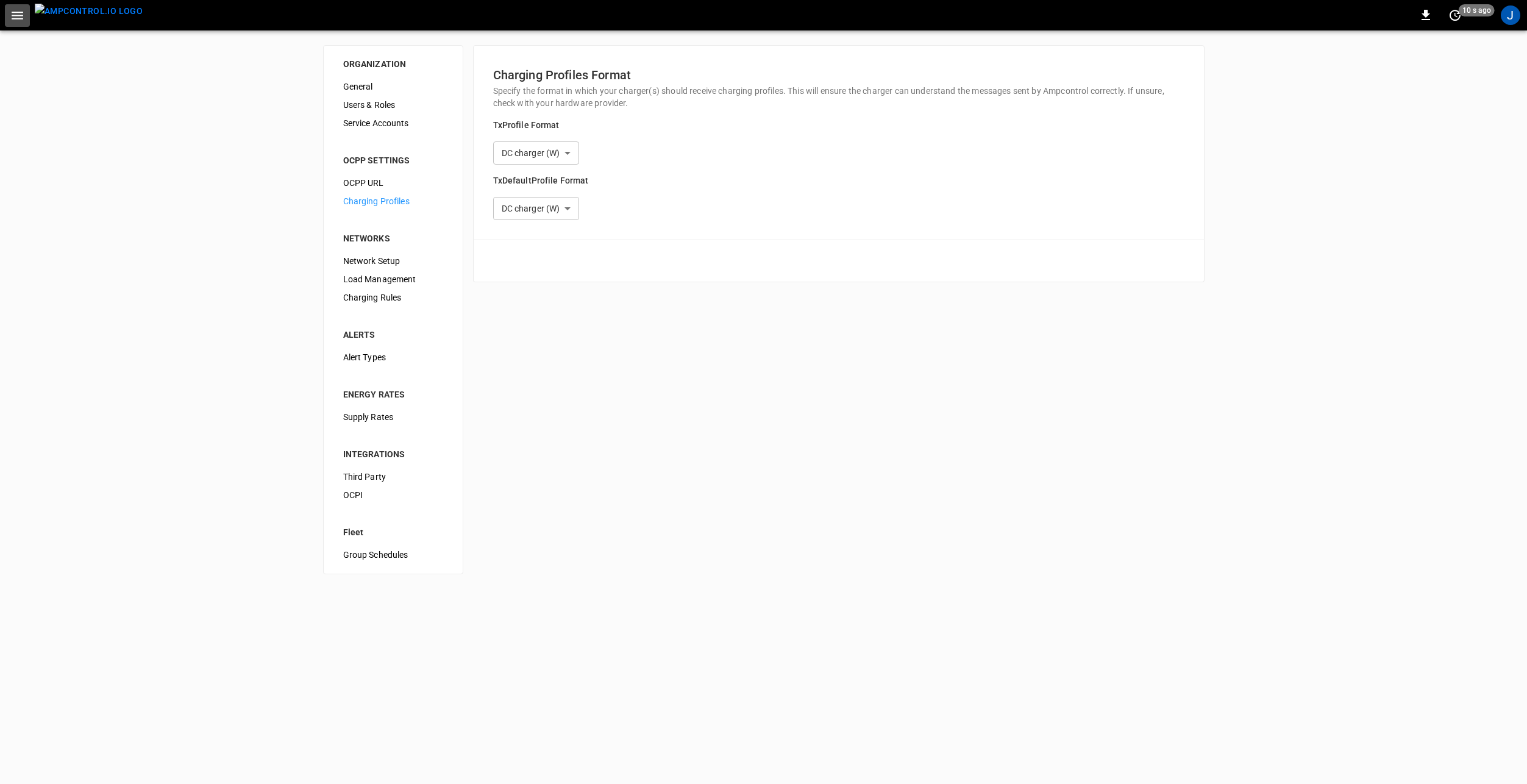
drag, startPoint x: 17, startPoint y: 16, endPoint x: 29, endPoint y: 29, distance: 17.7
click at [18, 16] on icon "button" at bounding box center [17, 15] width 12 height 8
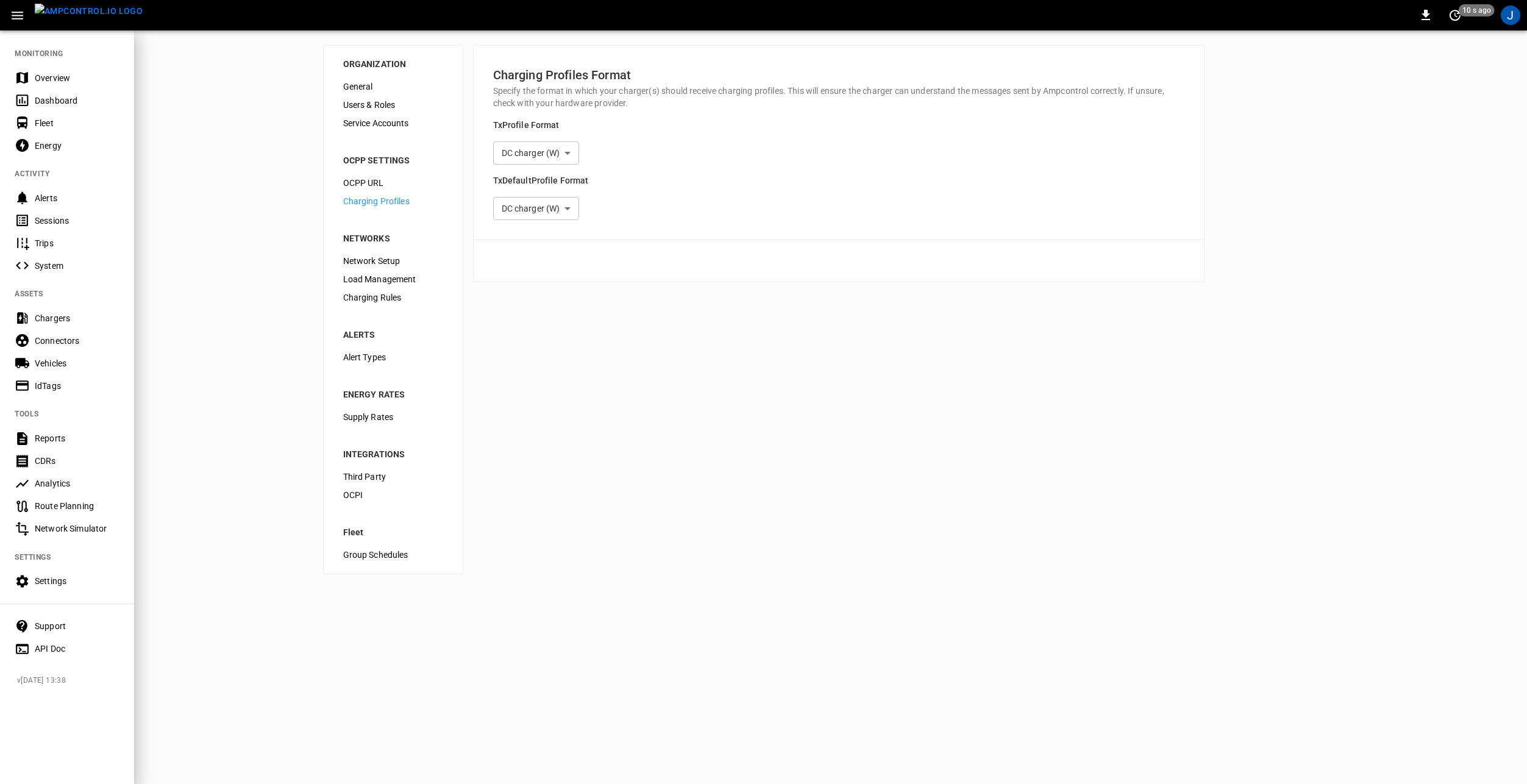
click at [64, 69] on div "Overview" at bounding box center [67, 77] width 134 height 23
